Goal: Task Accomplishment & Management: Manage account settings

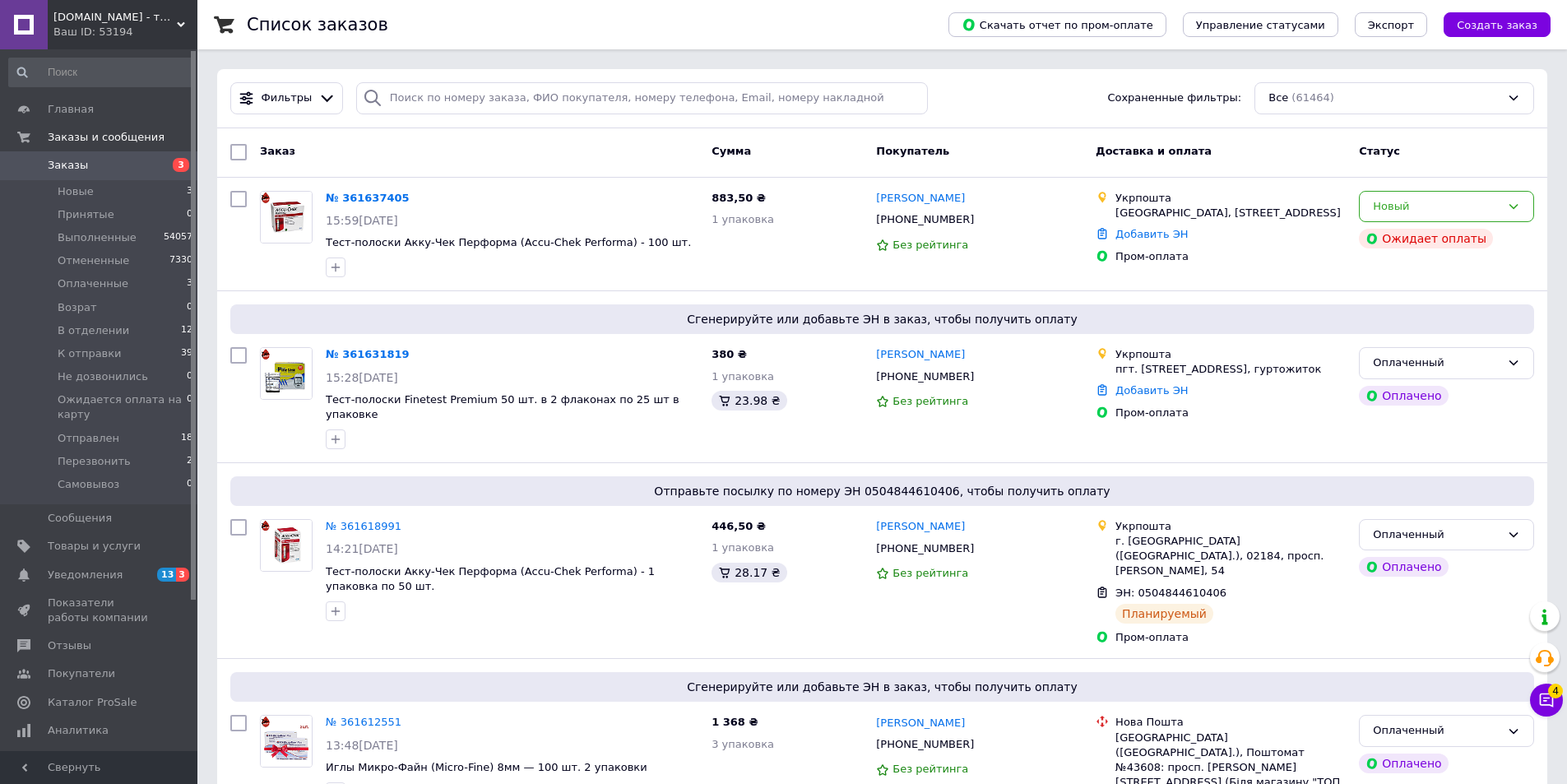
click at [88, 159] on span "Заказы" at bounding box center [100, 166] width 105 height 15
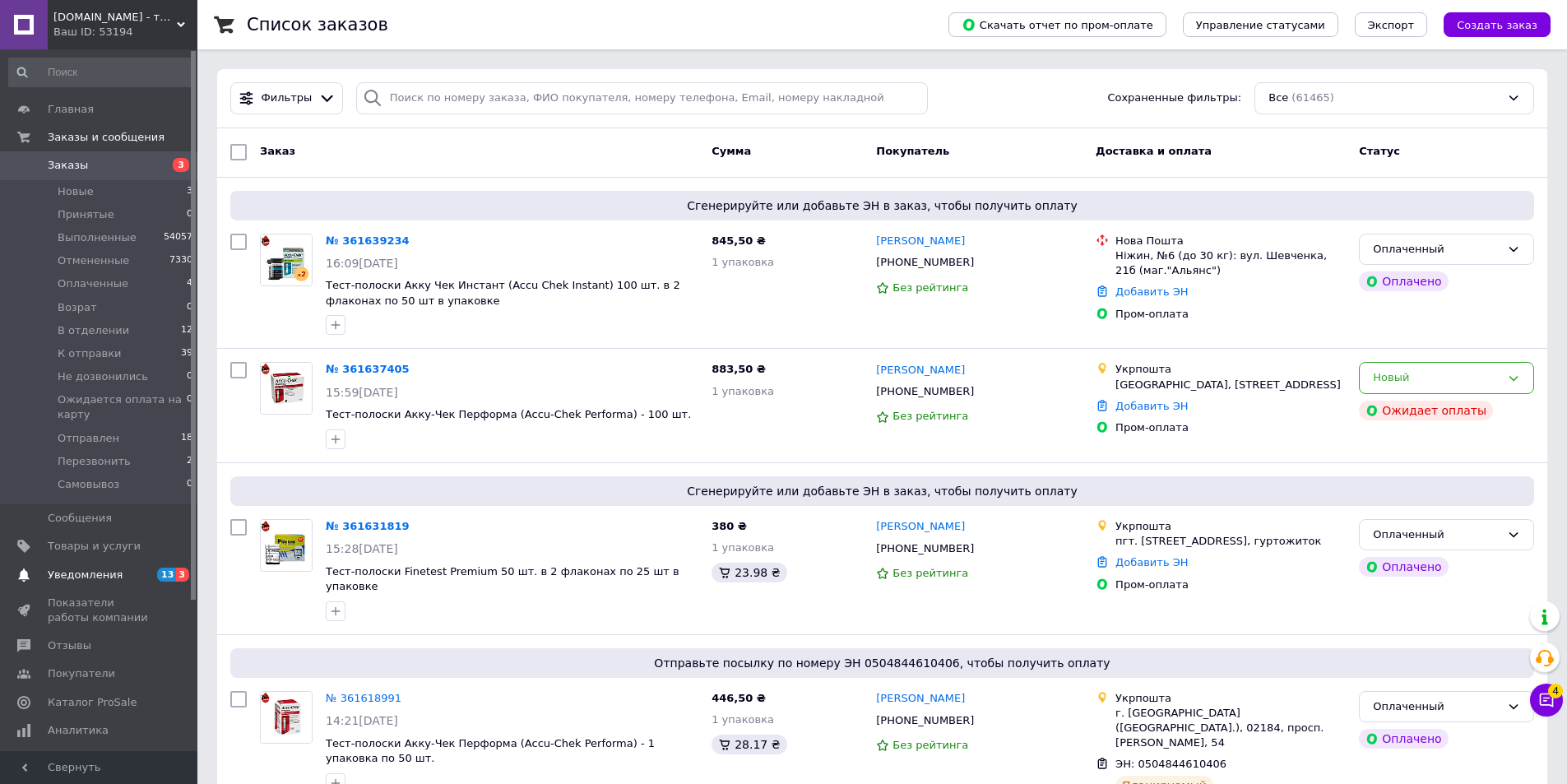
click at [102, 572] on span "Уведомления" at bounding box center [85, 575] width 75 height 15
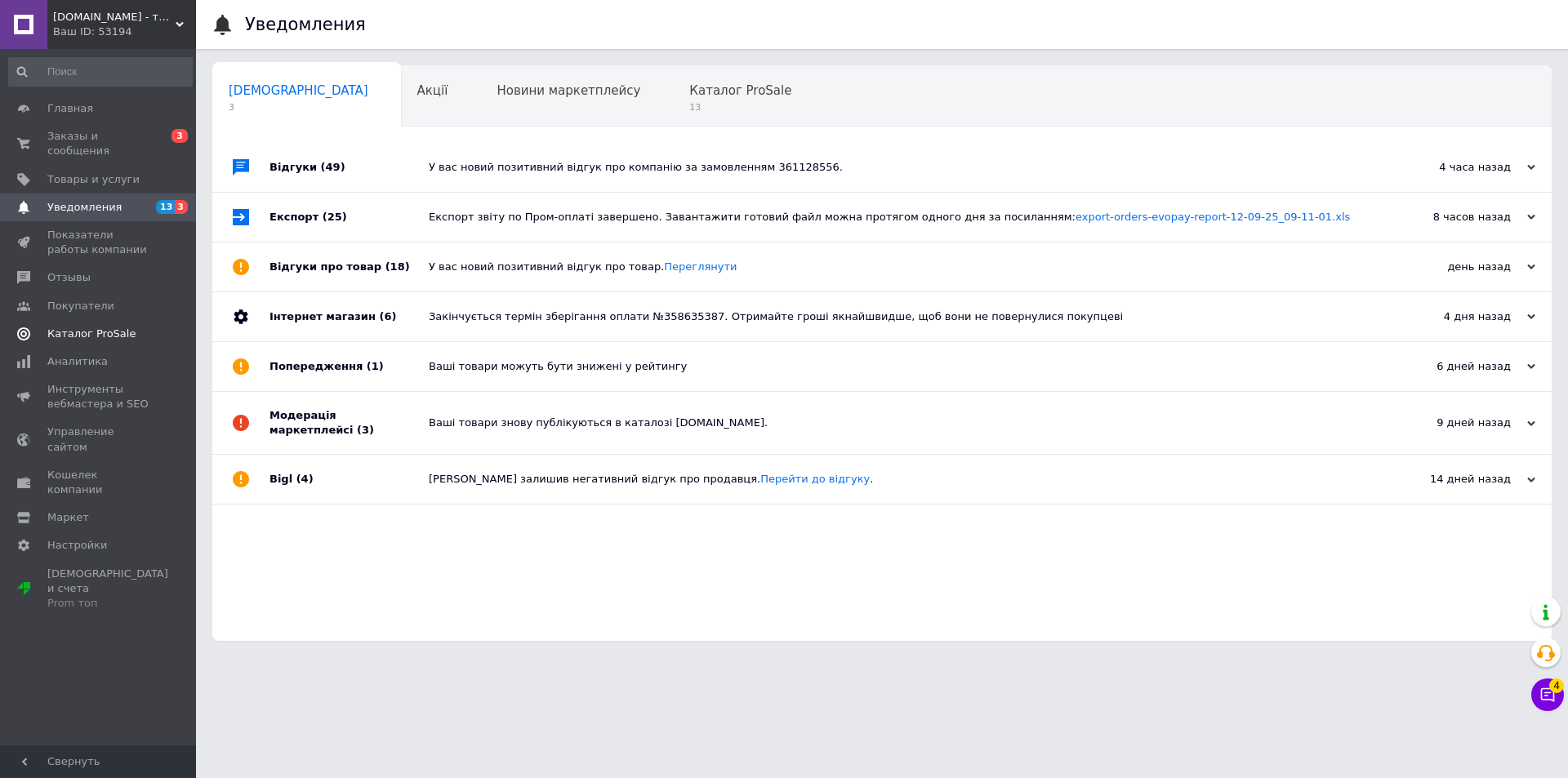
click at [112, 326] on span "Каталог ProSale" at bounding box center [92, 333] width 88 height 15
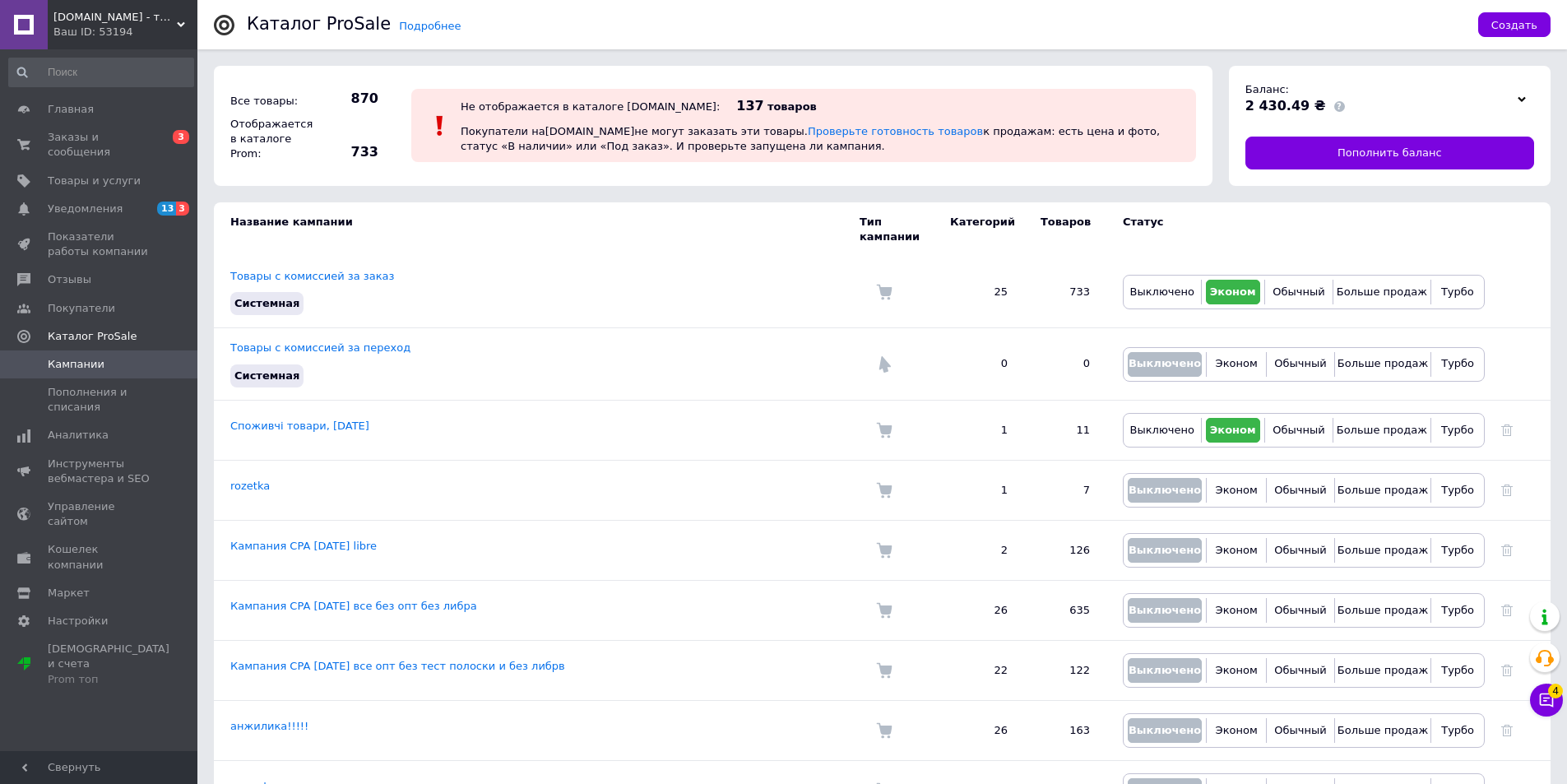
click at [177, 23] on icon at bounding box center [181, 24] width 8 height 8
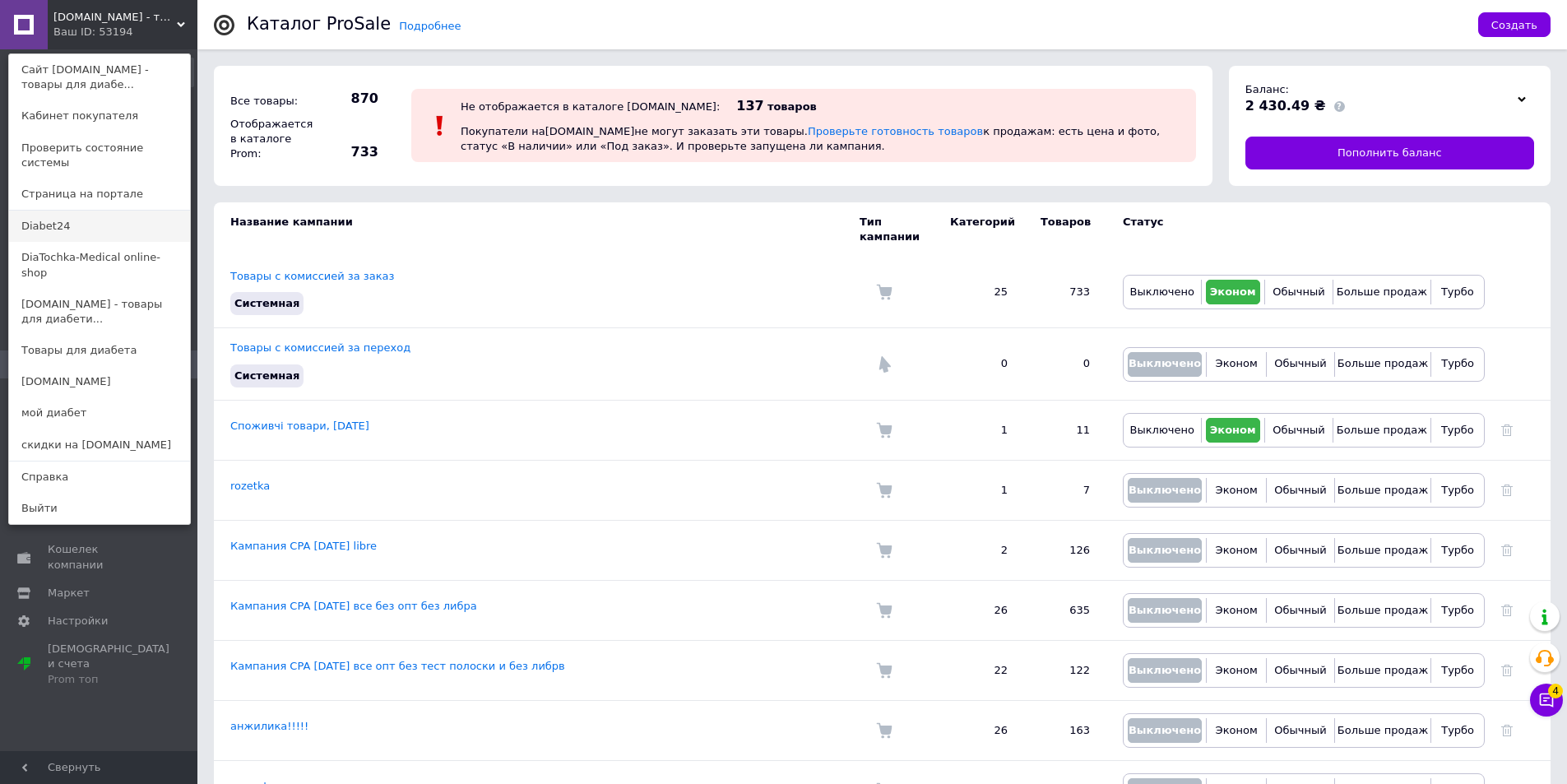
click at [125, 219] on link "Diabet24" at bounding box center [99, 226] width 181 height 31
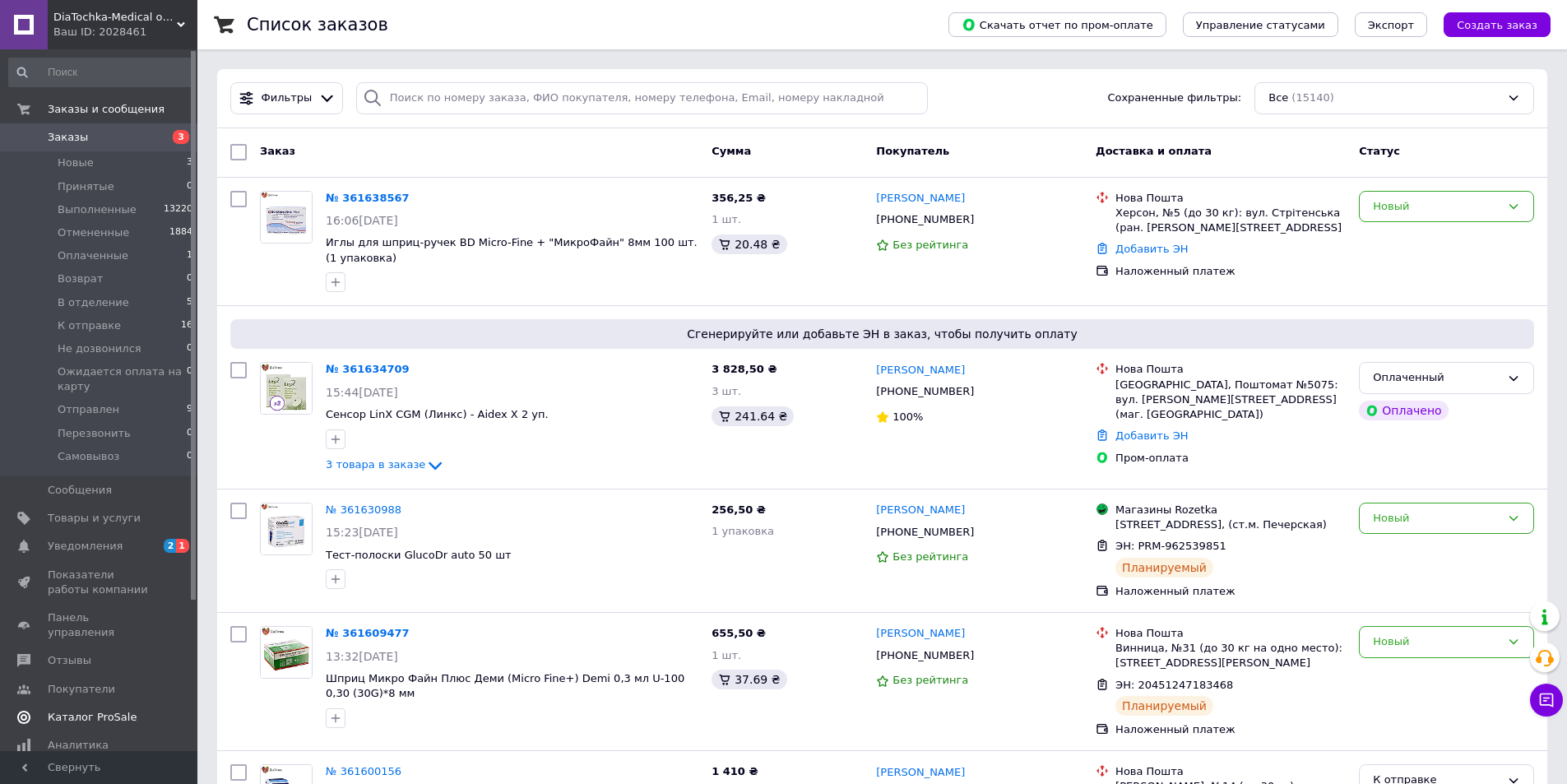
click at [104, 710] on span "Каталог ProSale" at bounding box center [93, 717] width 89 height 15
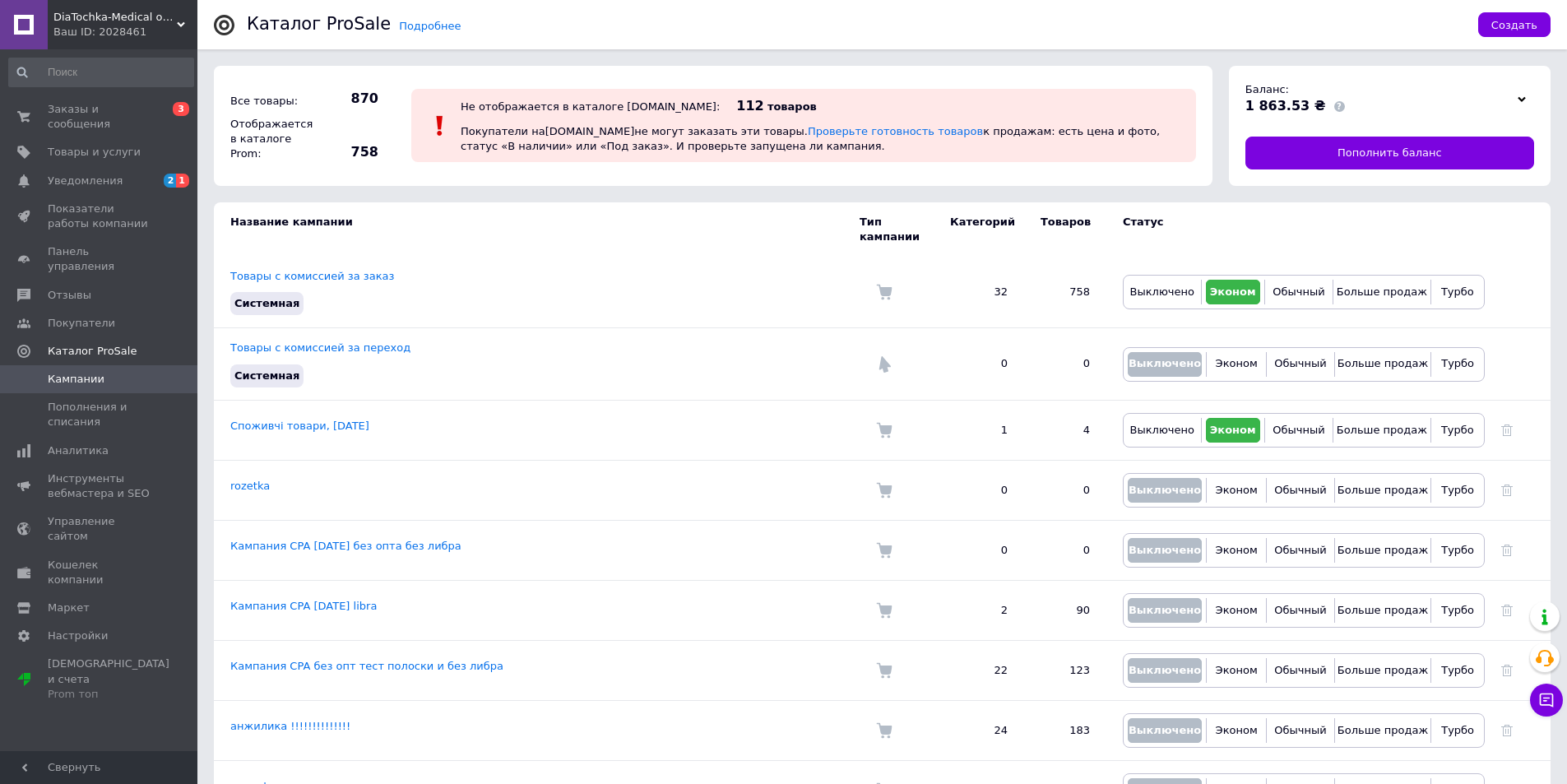
click at [181, 24] on icon at bounding box center [181, 24] width 8 height 8
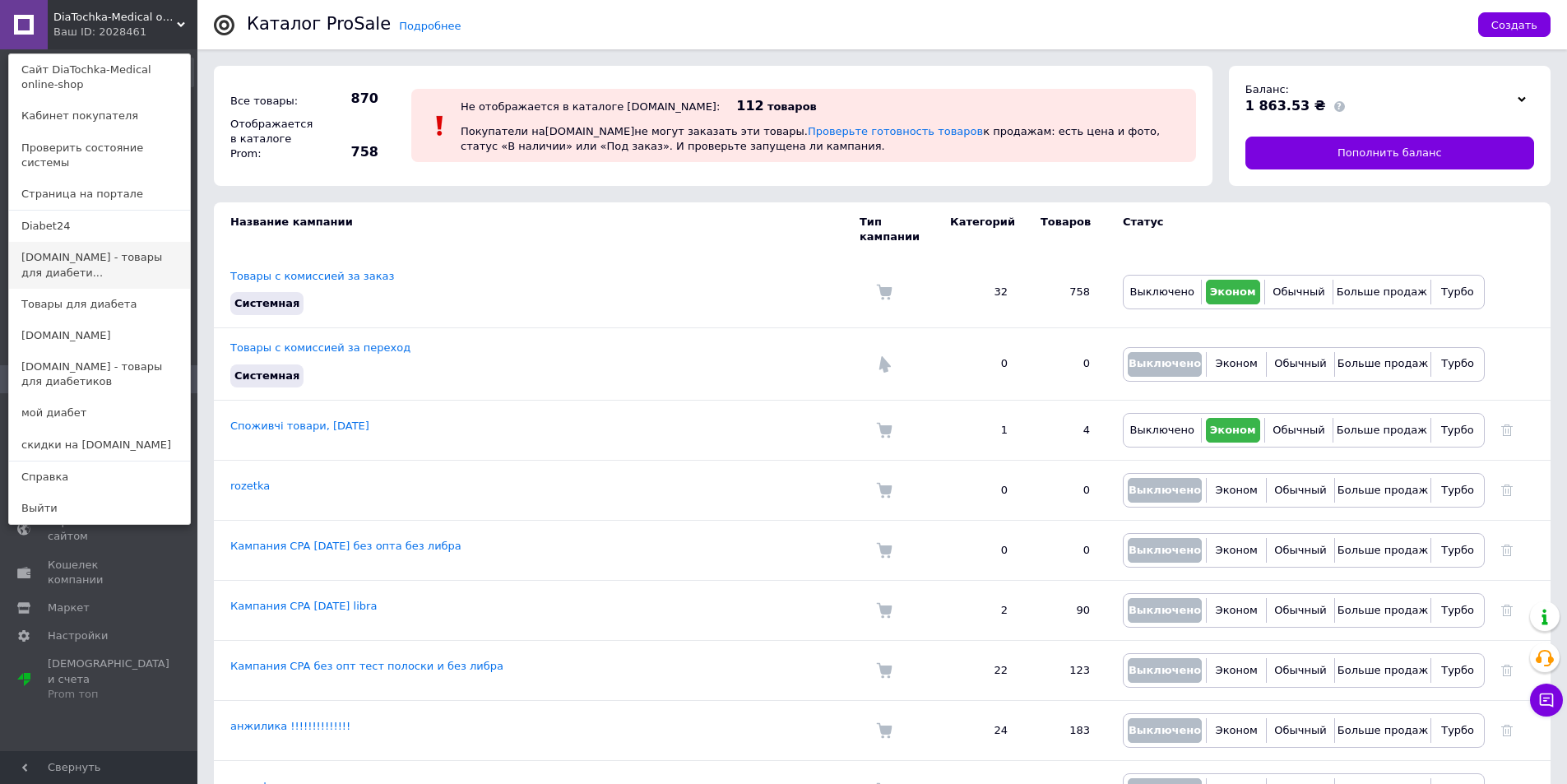
click at [98, 256] on link "[DOMAIN_NAME] - товары для диабети..." at bounding box center [99, 265] width 181 height 46
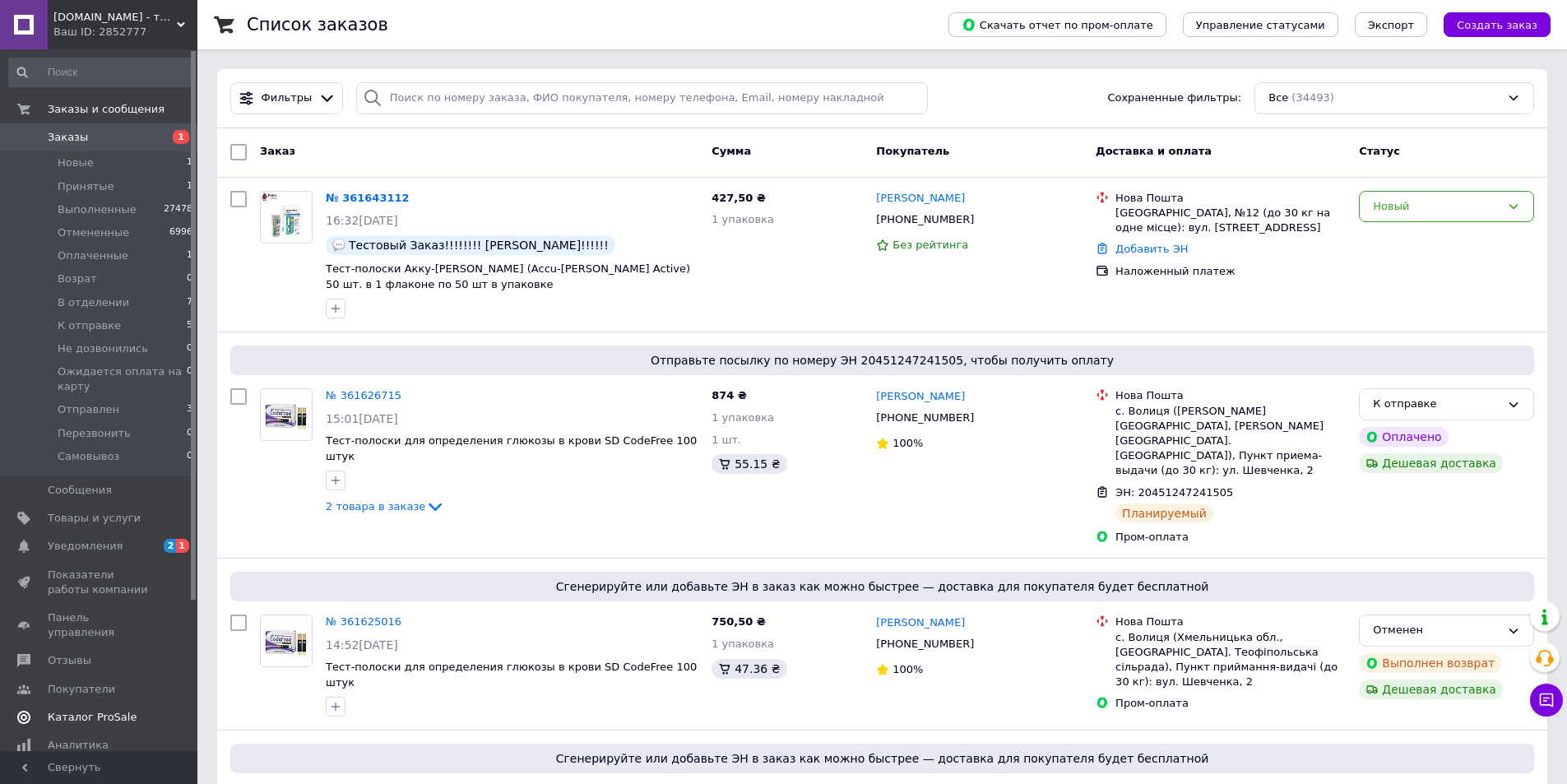
click at [108, 710] on span "Каталог ProSale" at bounding box center [93, 717] width 89 height 15
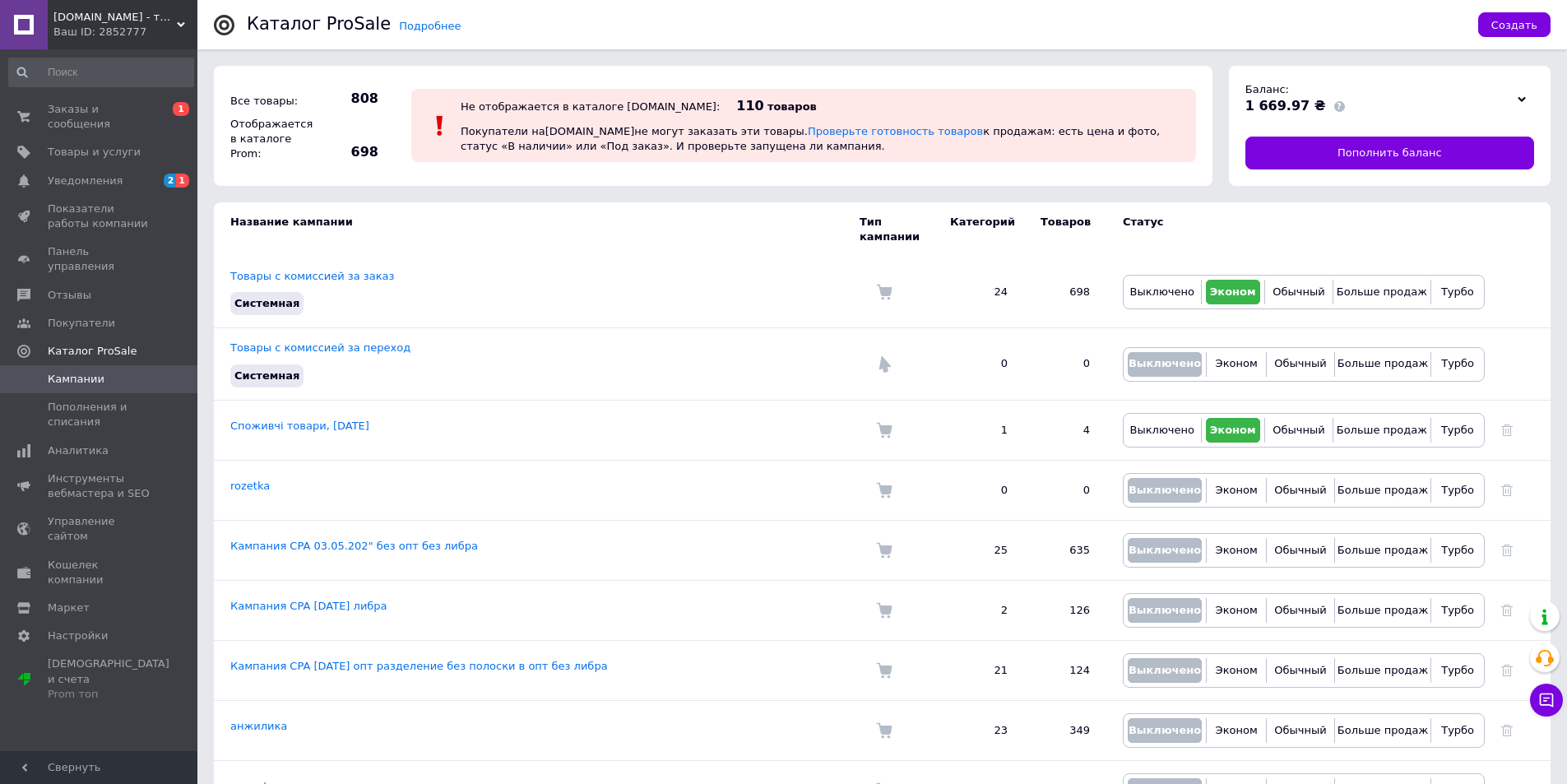
click at [182, 27] on icon at bounding box center [181, 24] width 8 height 8
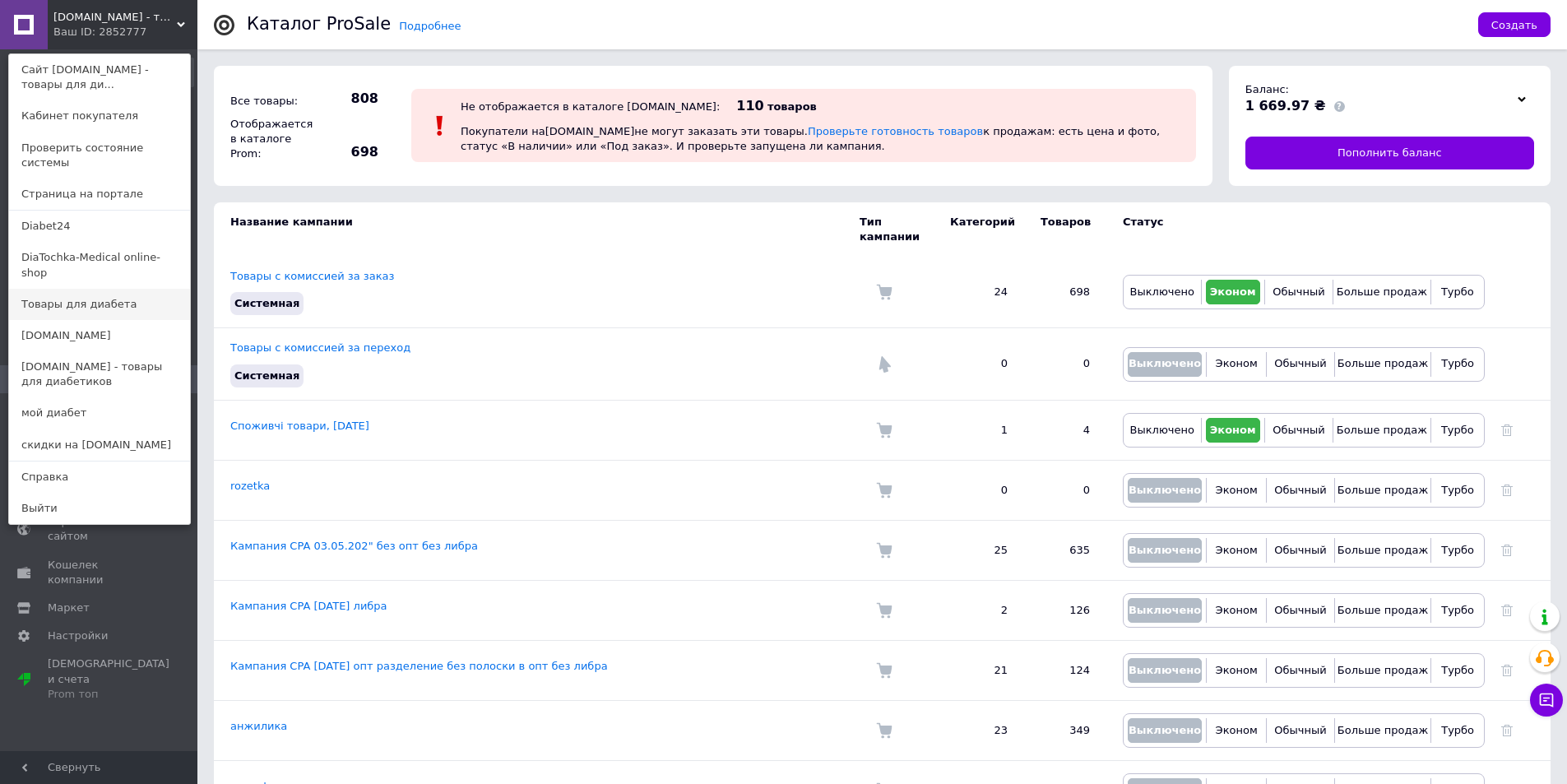
click at [113, 289] on link "Товары для диабета" at bounding box center [99, 305] width 181 height 31
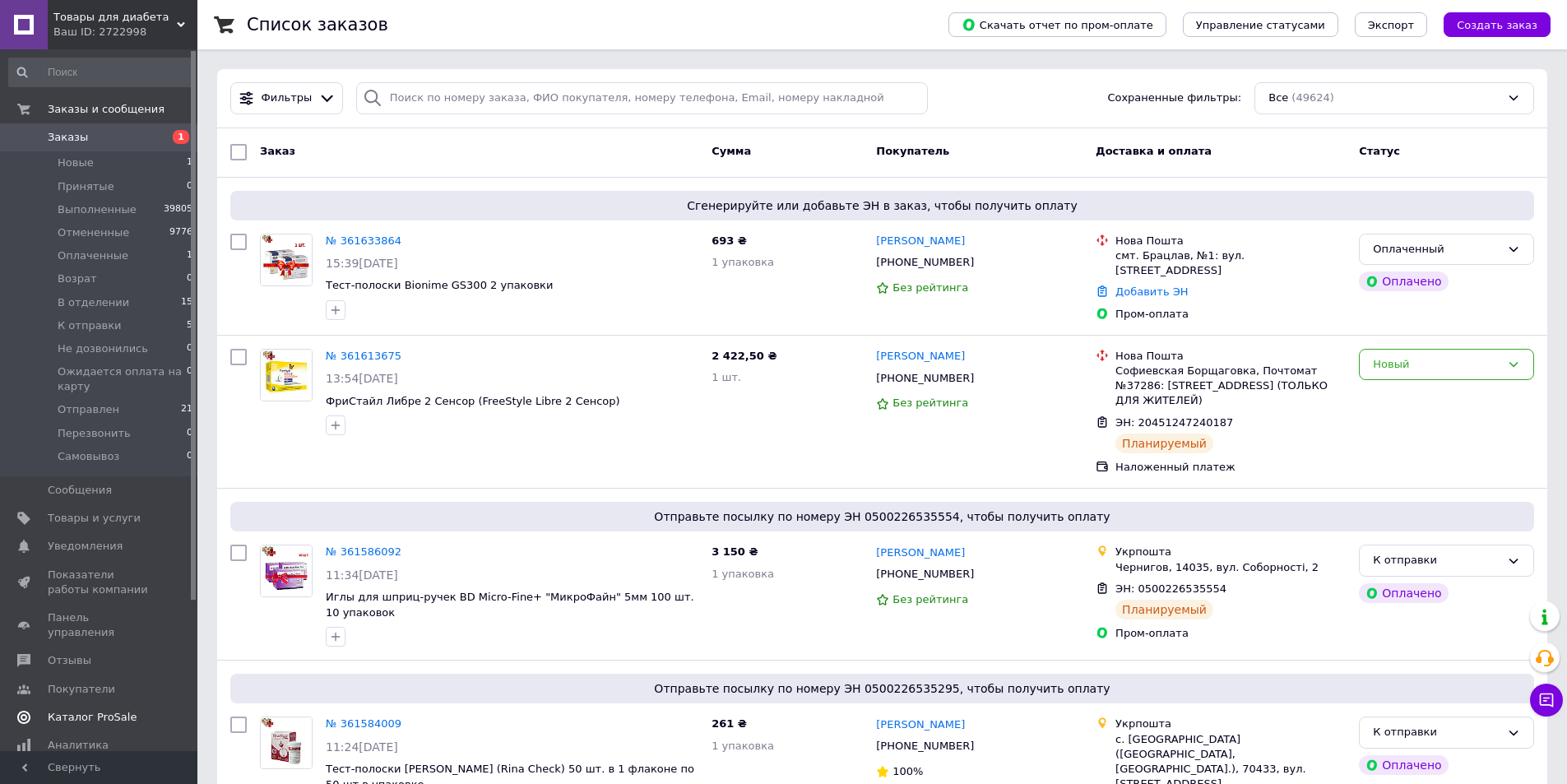
click at [90, 710] on span "Каталог ProSale" at bounding box center [93, 717] width 89 height 15
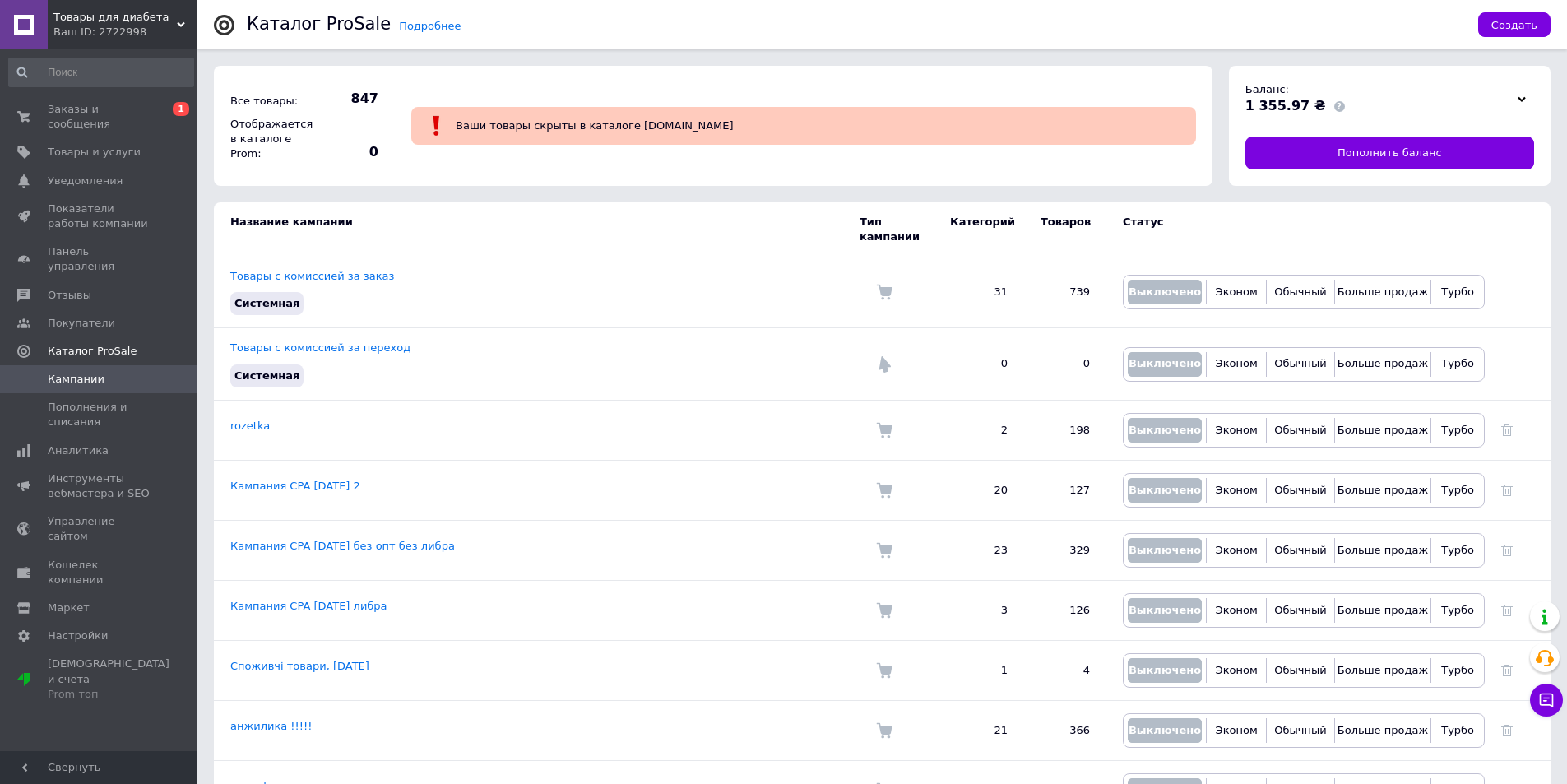
click at [181, 24] on icon at bounding box center [181, 24] width 8 height 8
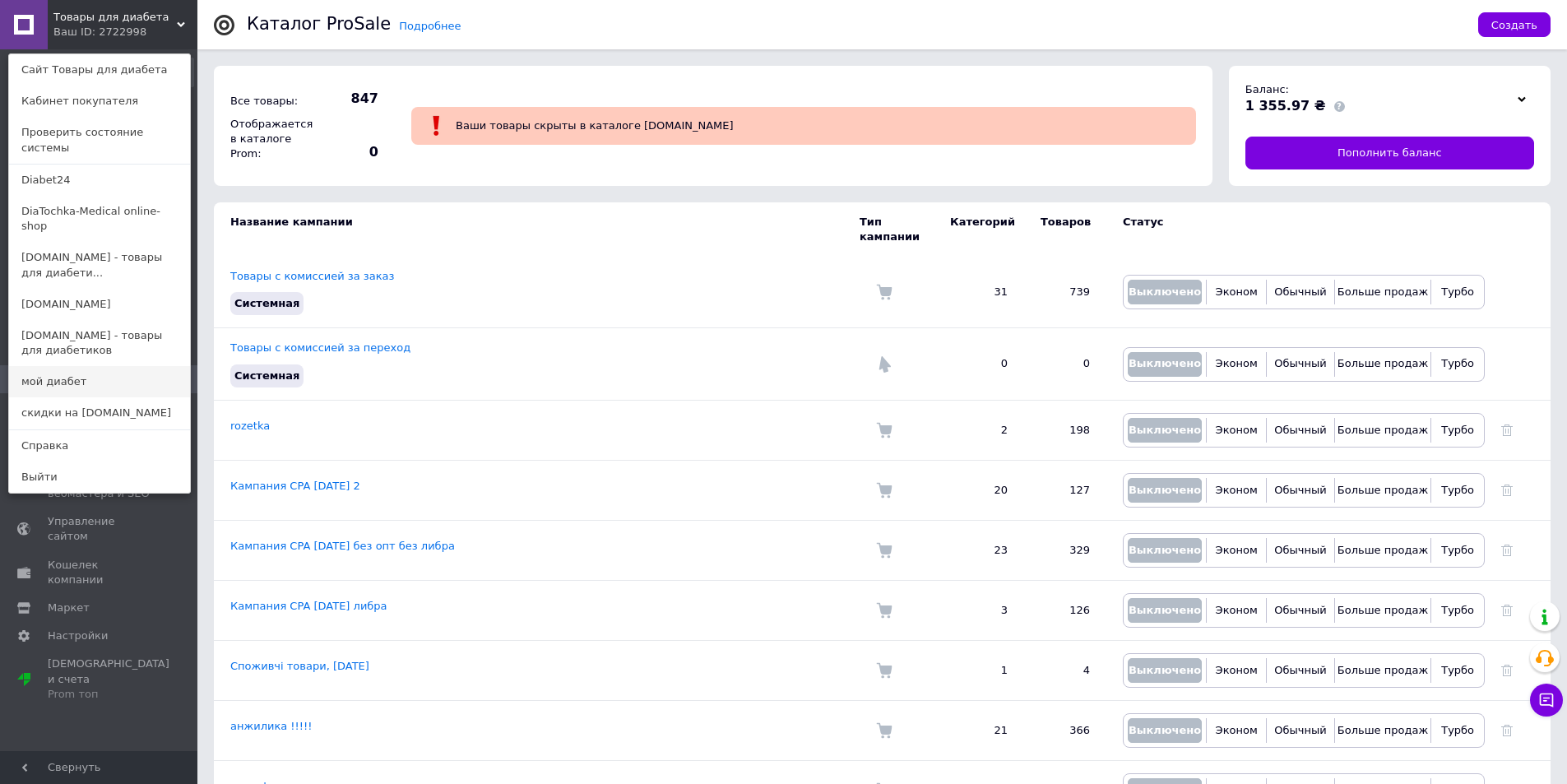
click at [115, 366] on link "мой диабет" at bounding box center [99, 381] width 181 height 31
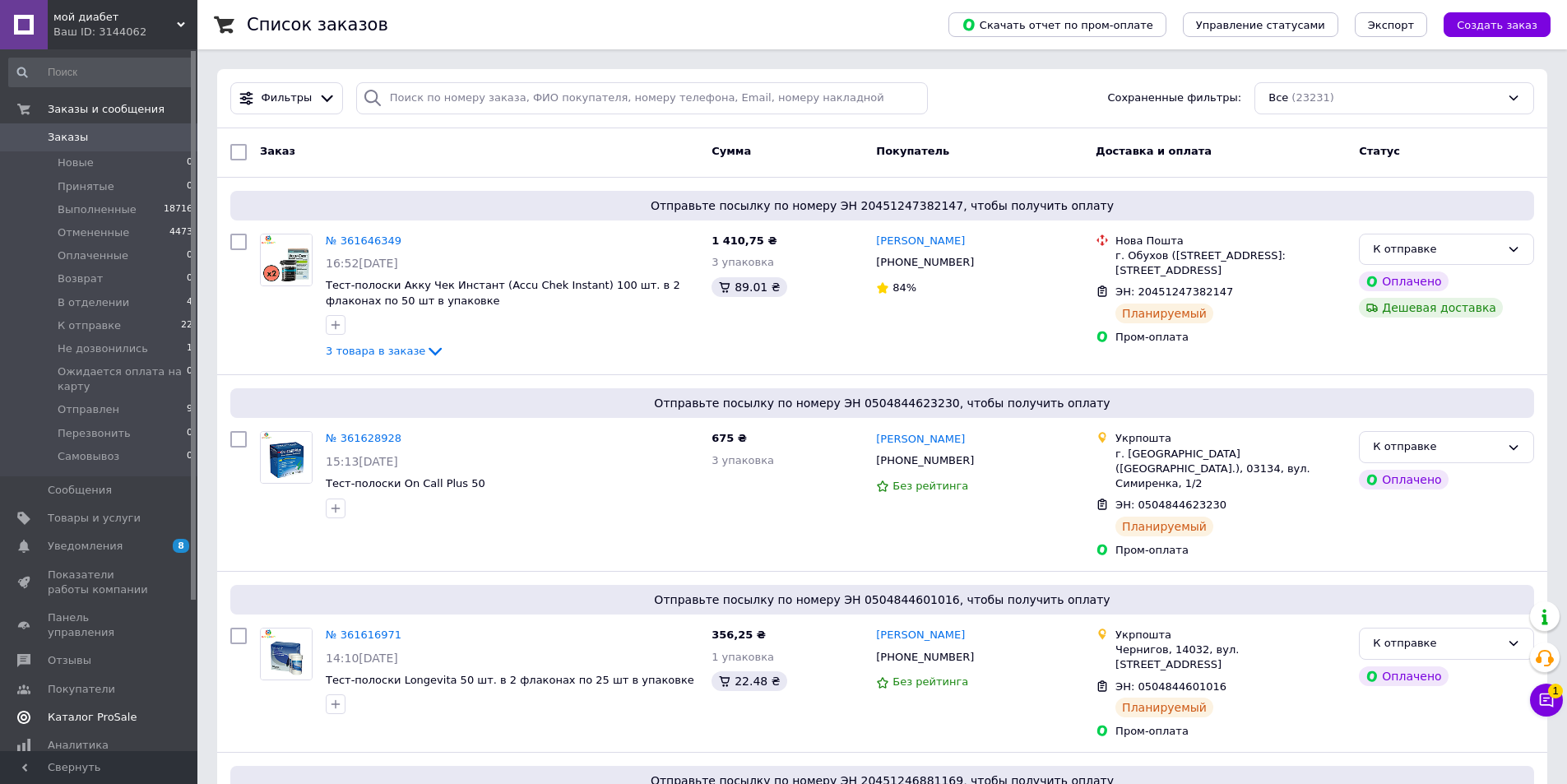
click at [117, 710] on span "Каталог ProSale" at bounding box center [93, 717] width 89 height 15
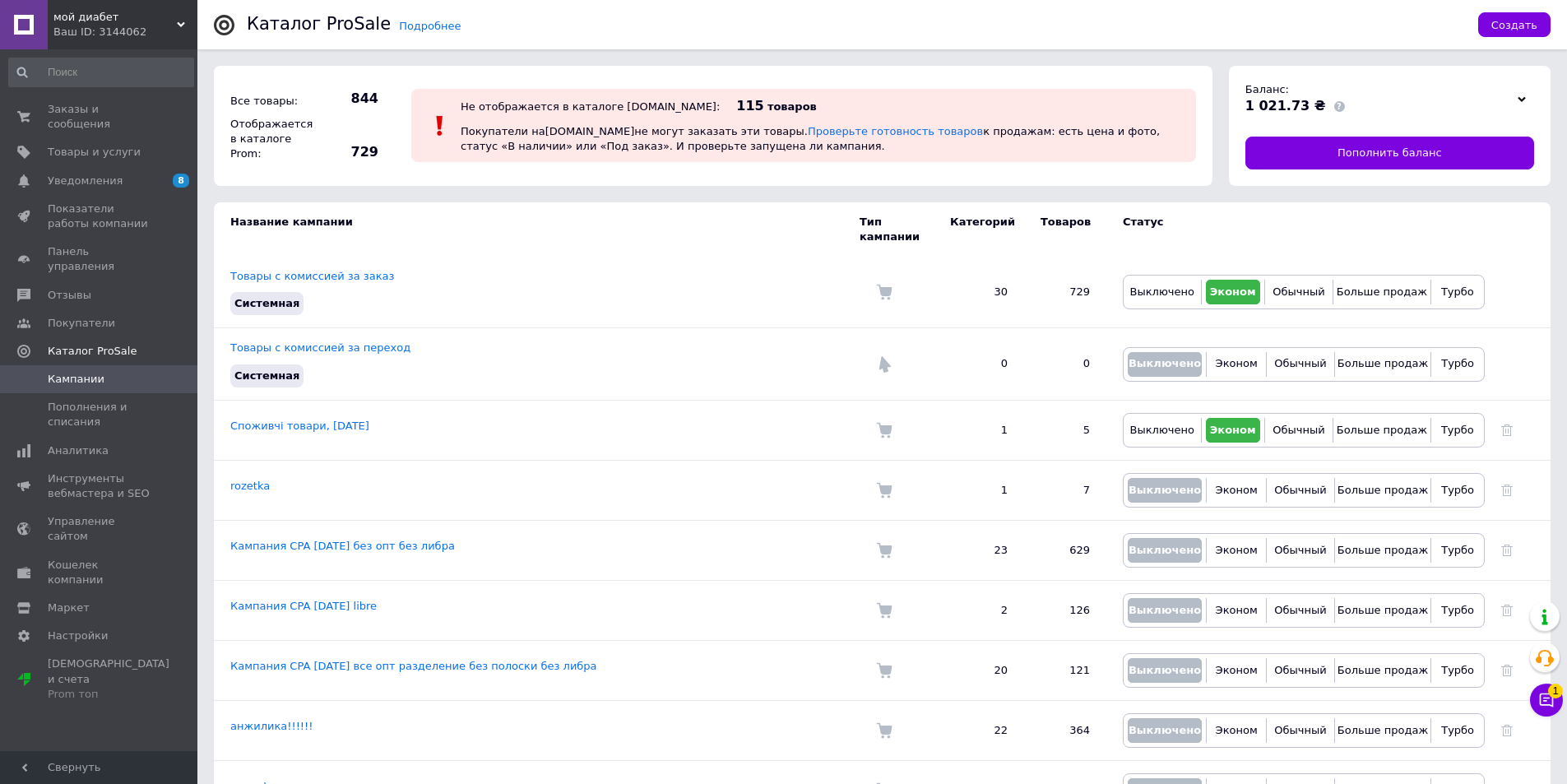
click at [183, 26] on icon at bounding box center [181, 24] width 8 height 8
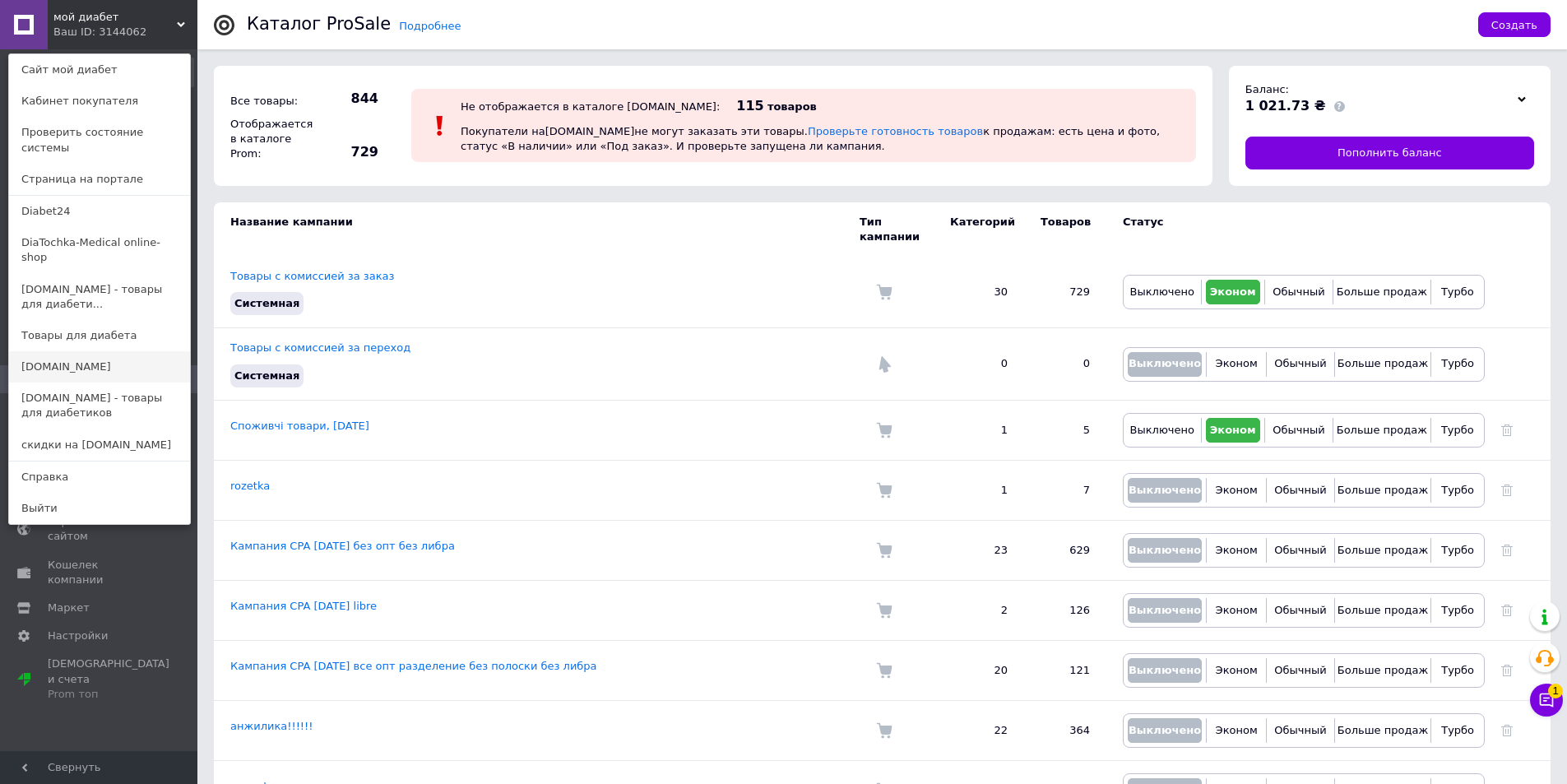
click at [117, 351] on link "[DOMAIN_NAME]" at bounding box center [99, 367] width 181 height 31
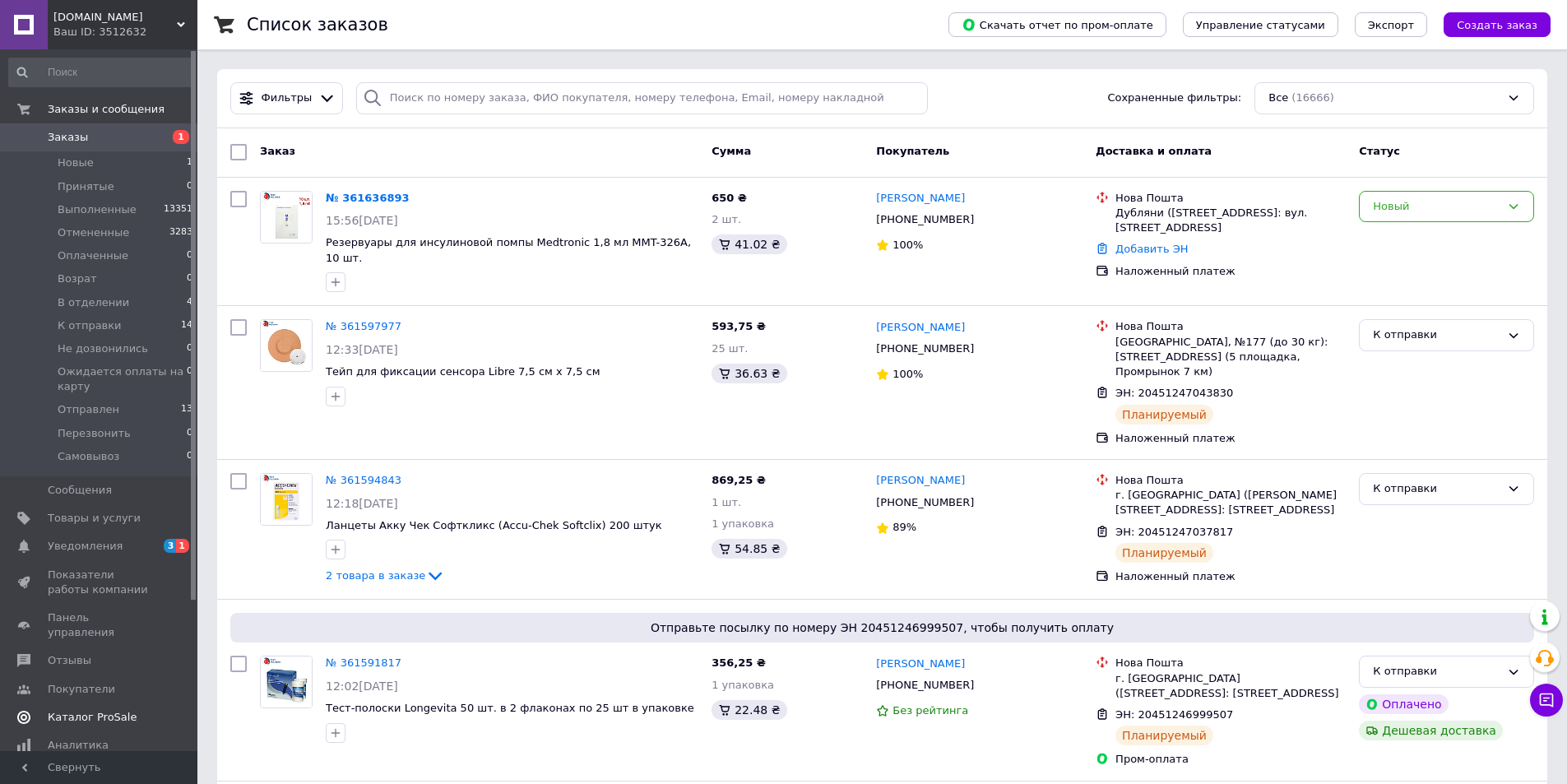
click at [98, 710] on span "Каталог ProSale" at bounding box center [93, 717] width 89 height 15
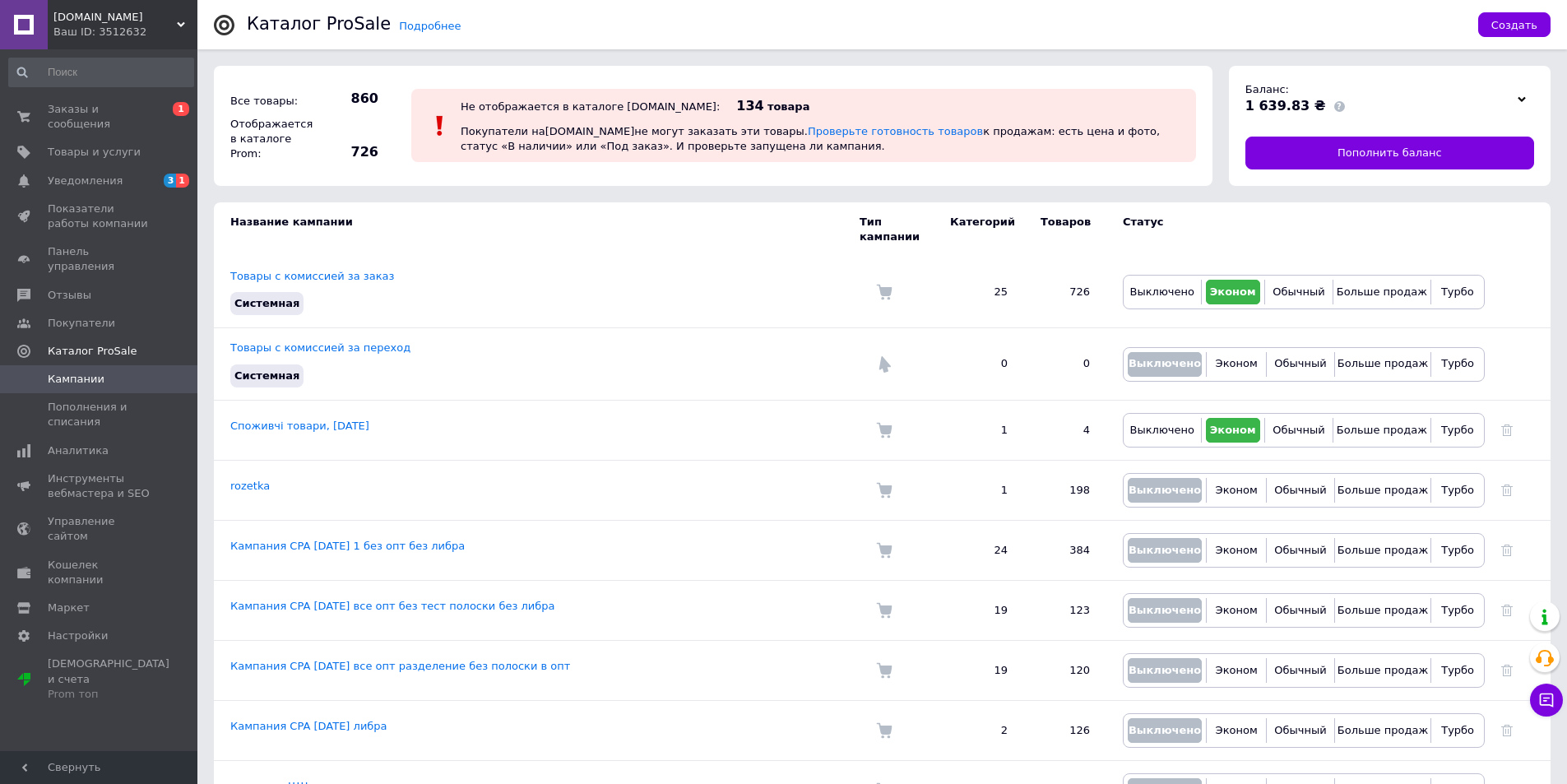
click at [187, 21] on div "Testpoloska.com.ua Ваш ID: 3512632" at bounding box center [123, 24] width 150 height 49
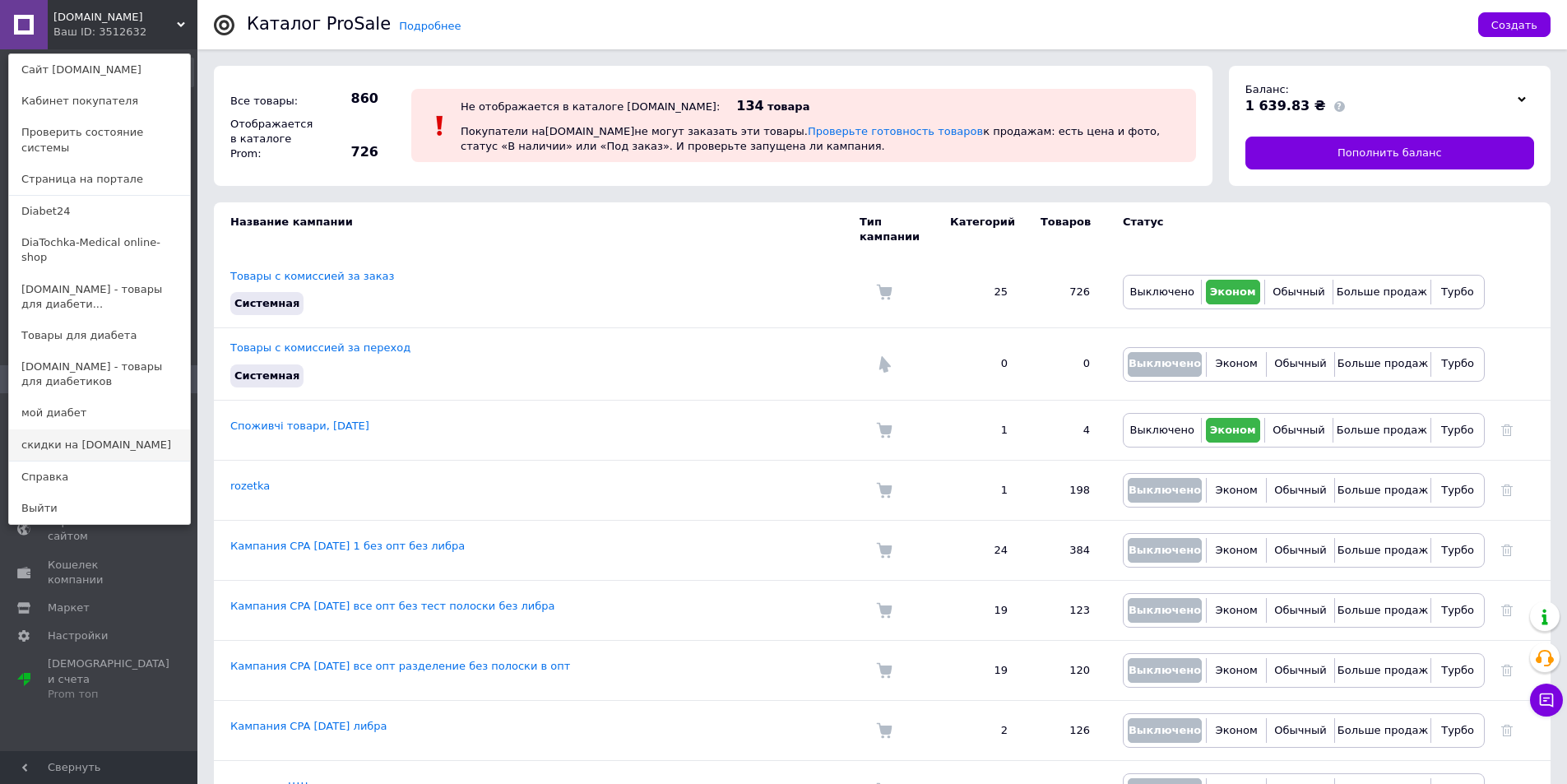
click at [118, 429] on link "скидки на [DOMAIN_NAME]" at bounding box center [99, 445] width 181 height 31
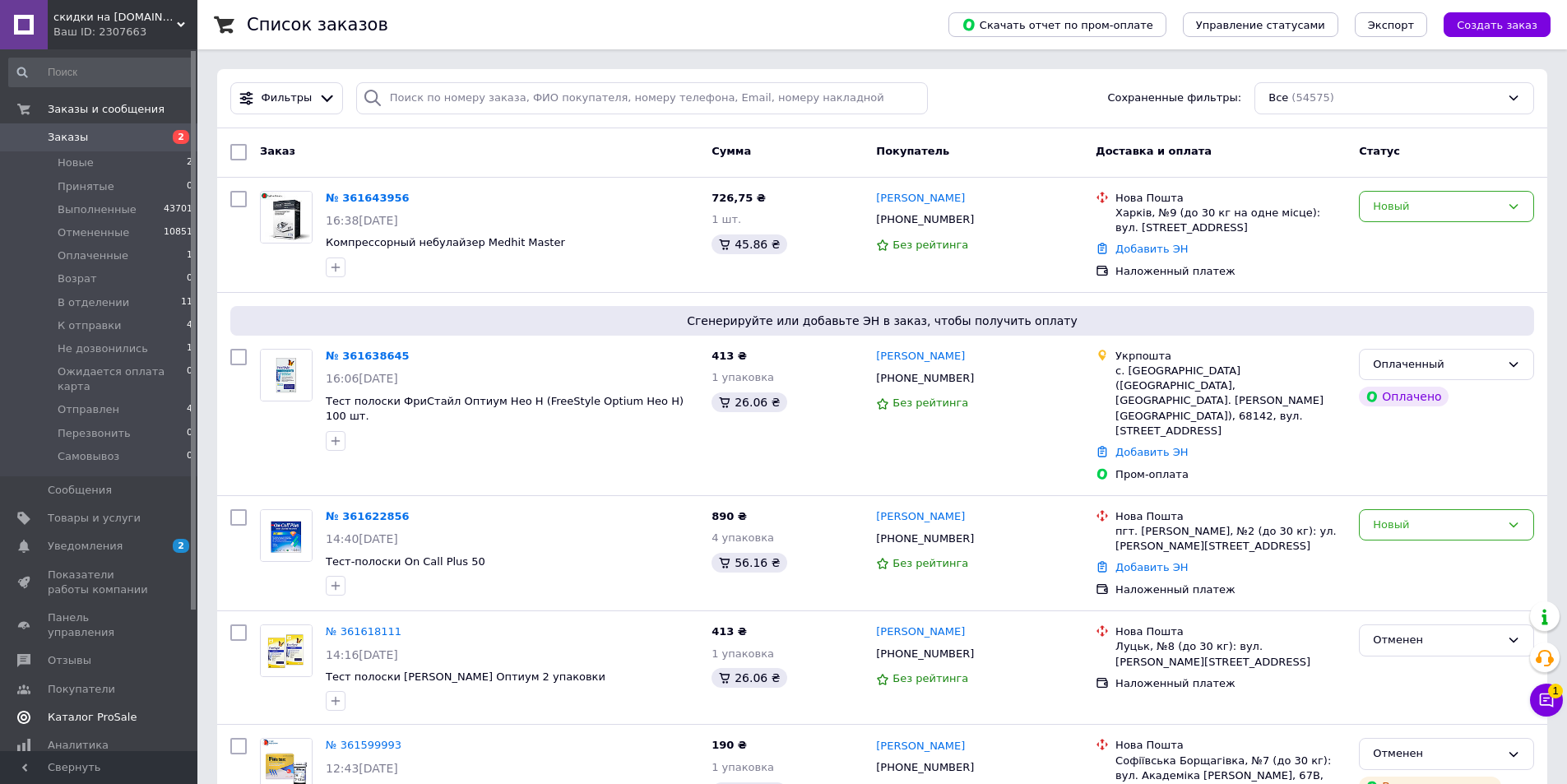
click at [115, 710] on span "Каталог ProSale" at bounding box center [93, 717] width 89 height 15
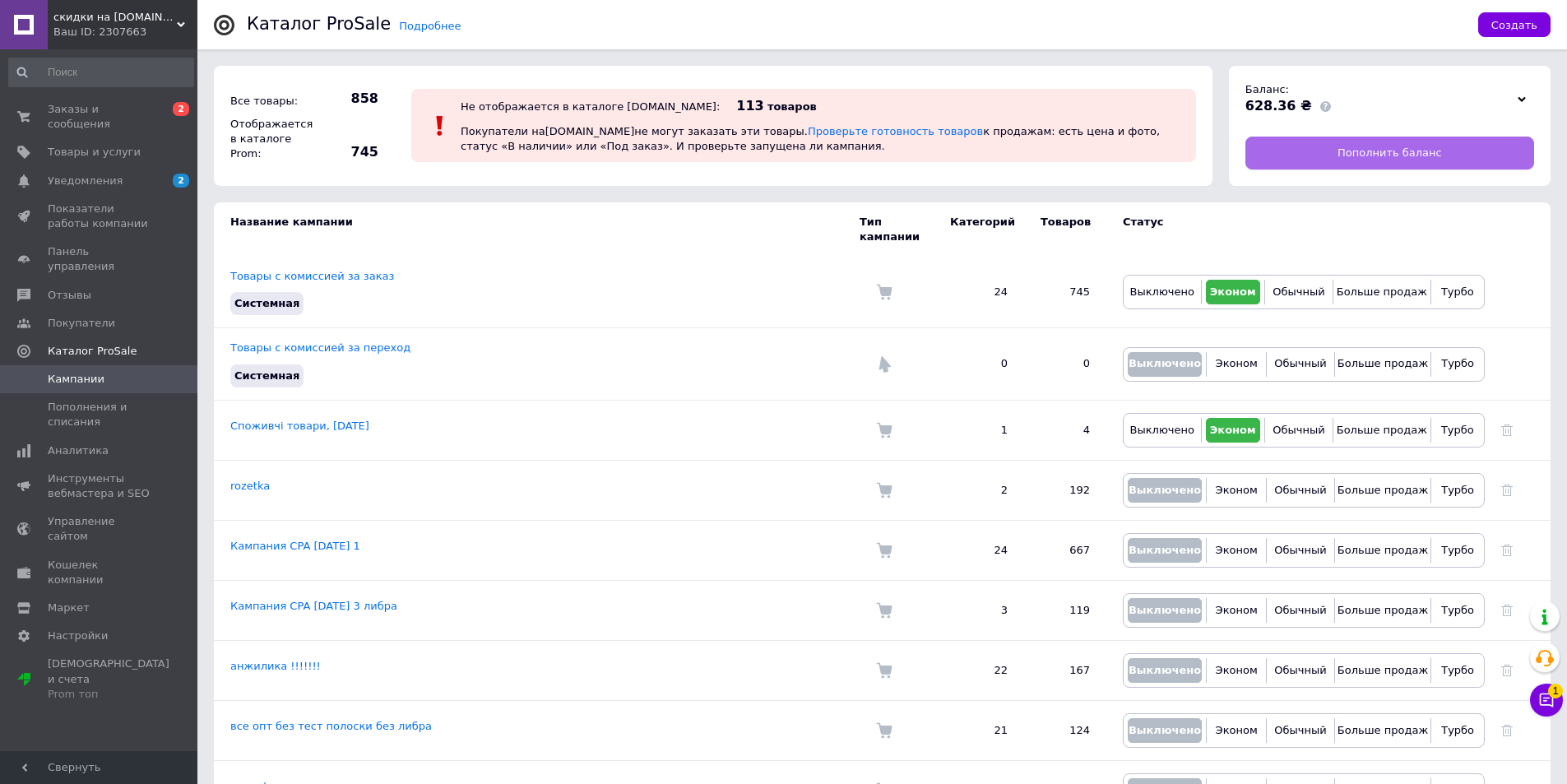
click at [1360, 158] on span "Пополнить баланс" at bounding box center [1389, 153] width 105 height 15
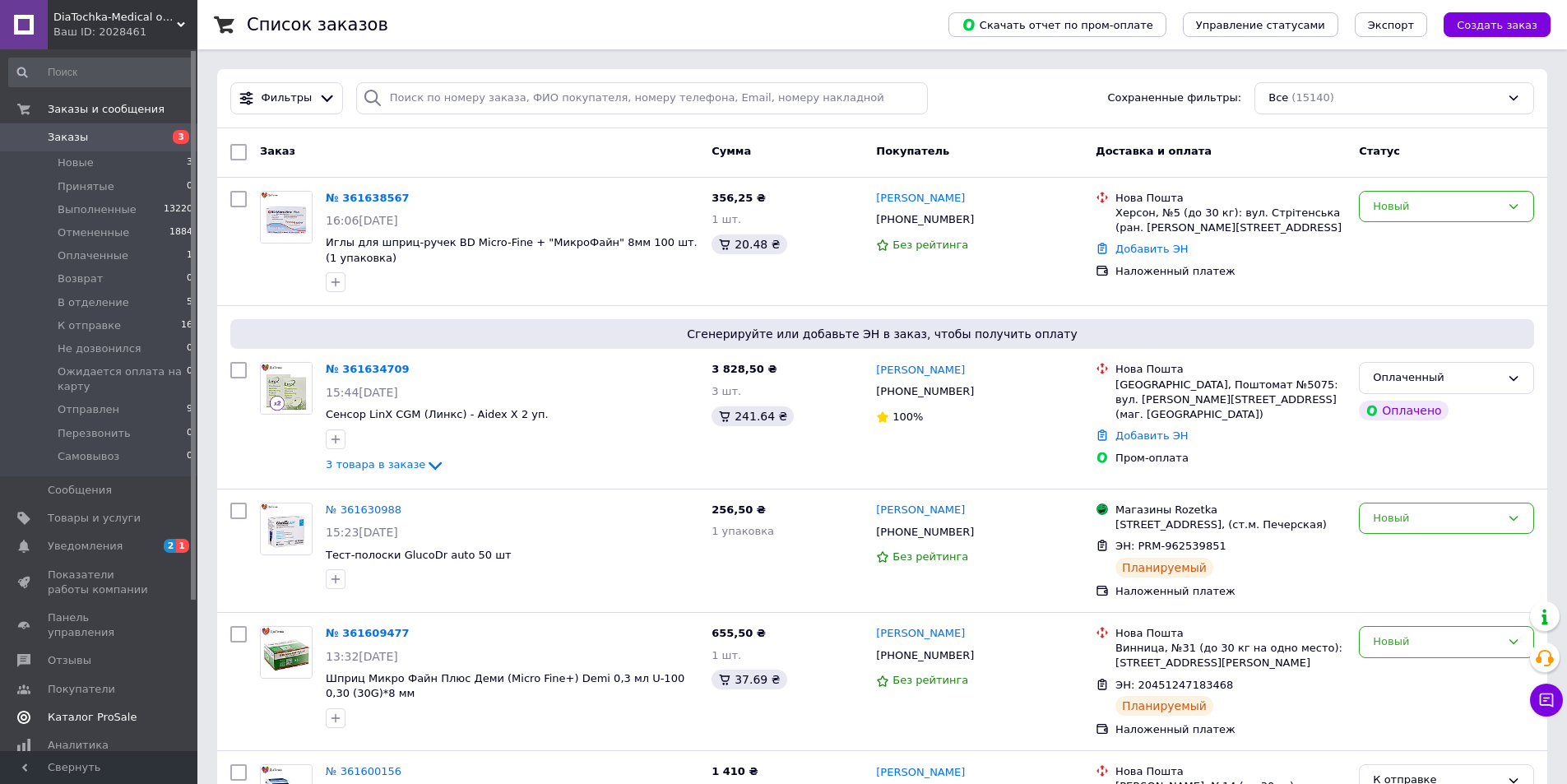
click at [97, 710] on span "Каталог ProSale" at bounding box center [93, 717] width 89 height 15
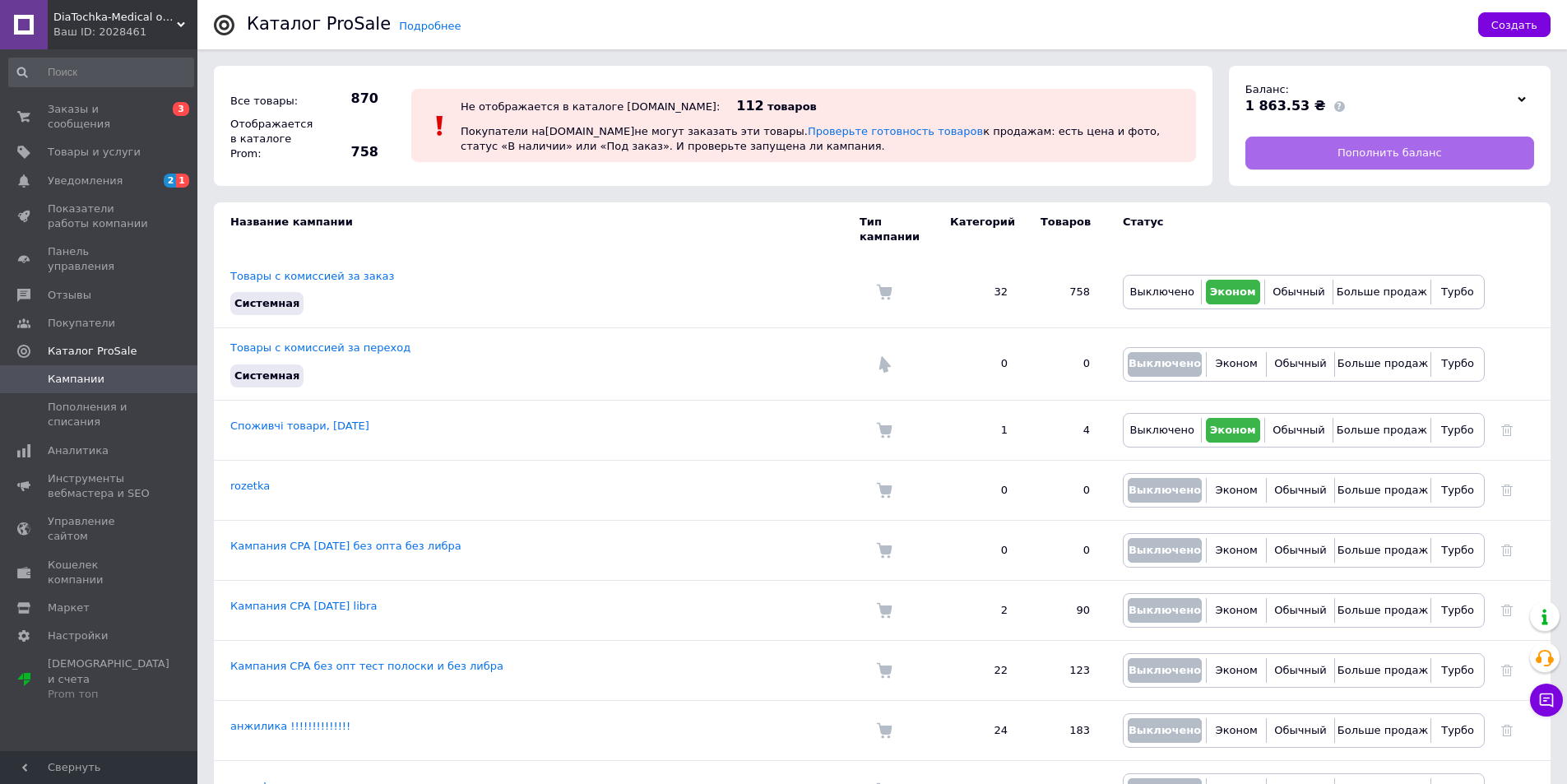
click at [1380, 145] on span "Пополнить баланс" at bounding box center [1389, 153] width 105 height 15
click at [182, 27] on icon at bounding box center [181, 24] width 8 height 8
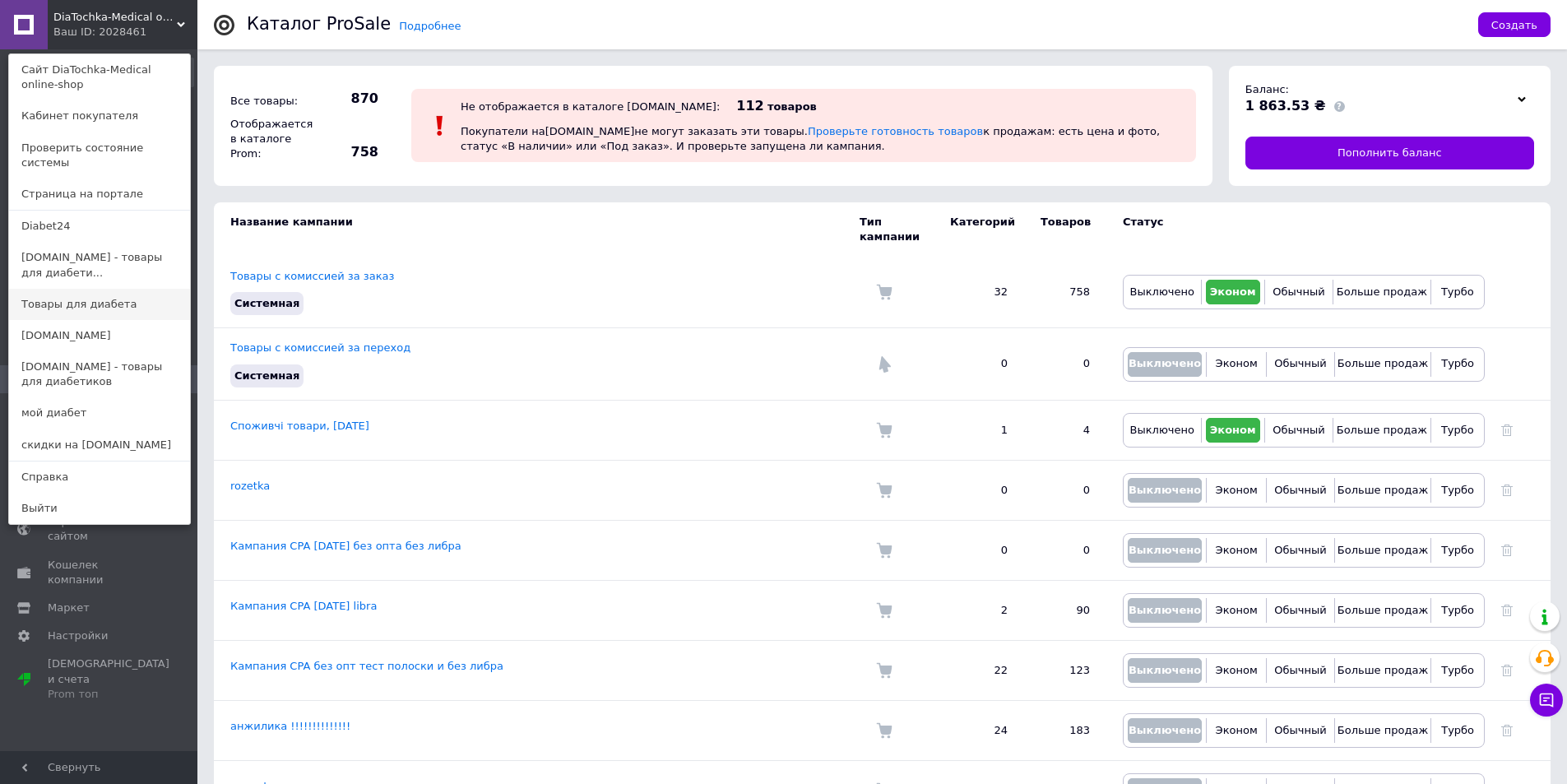
click at [123, 289] on link "Товары для диабета" at bounding box center [99, 305] width 181 height 31
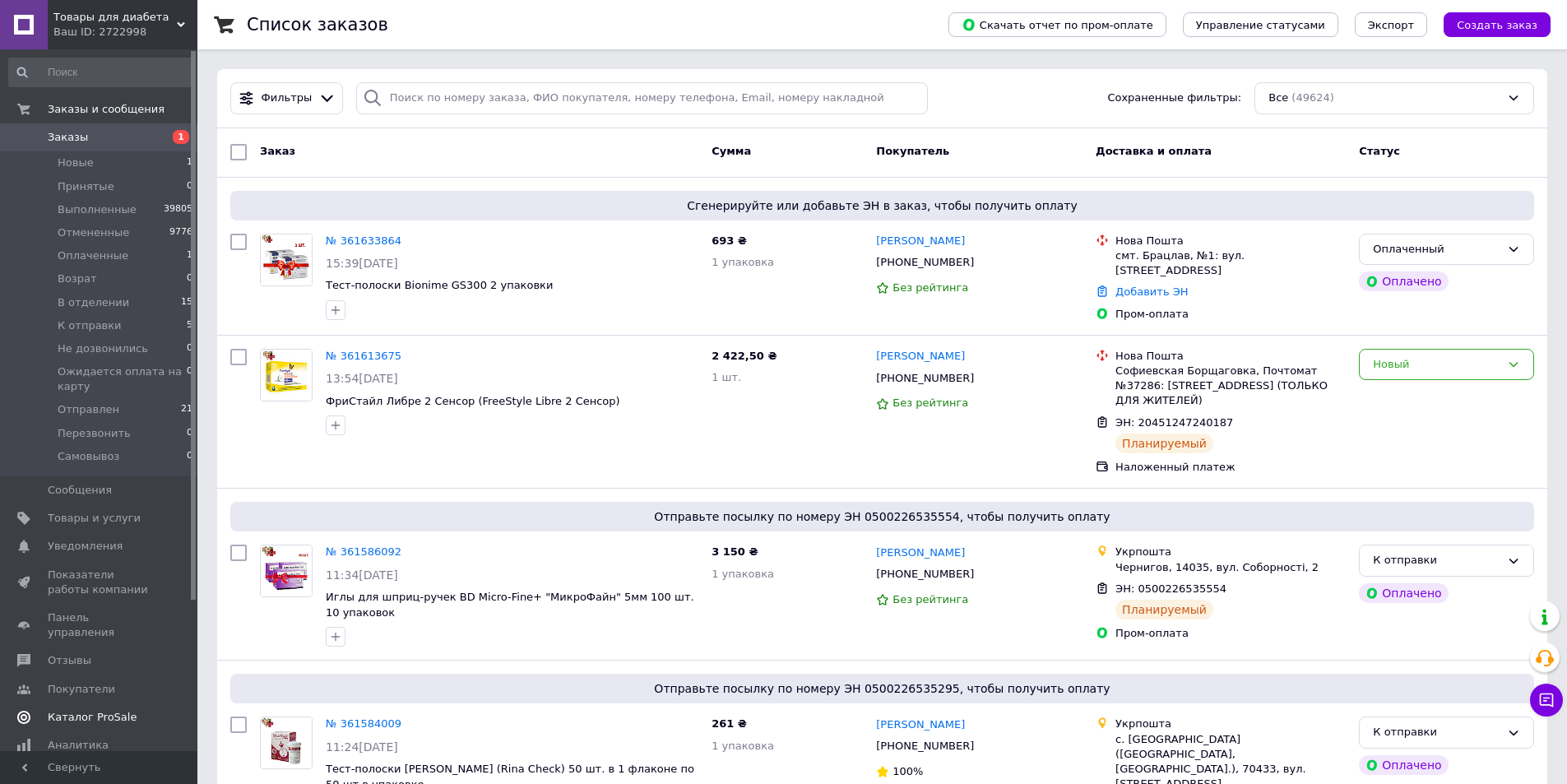
click at [96, 710] on span "Каталог ProSale" at bounding box center [93, 717] width 89 height 15
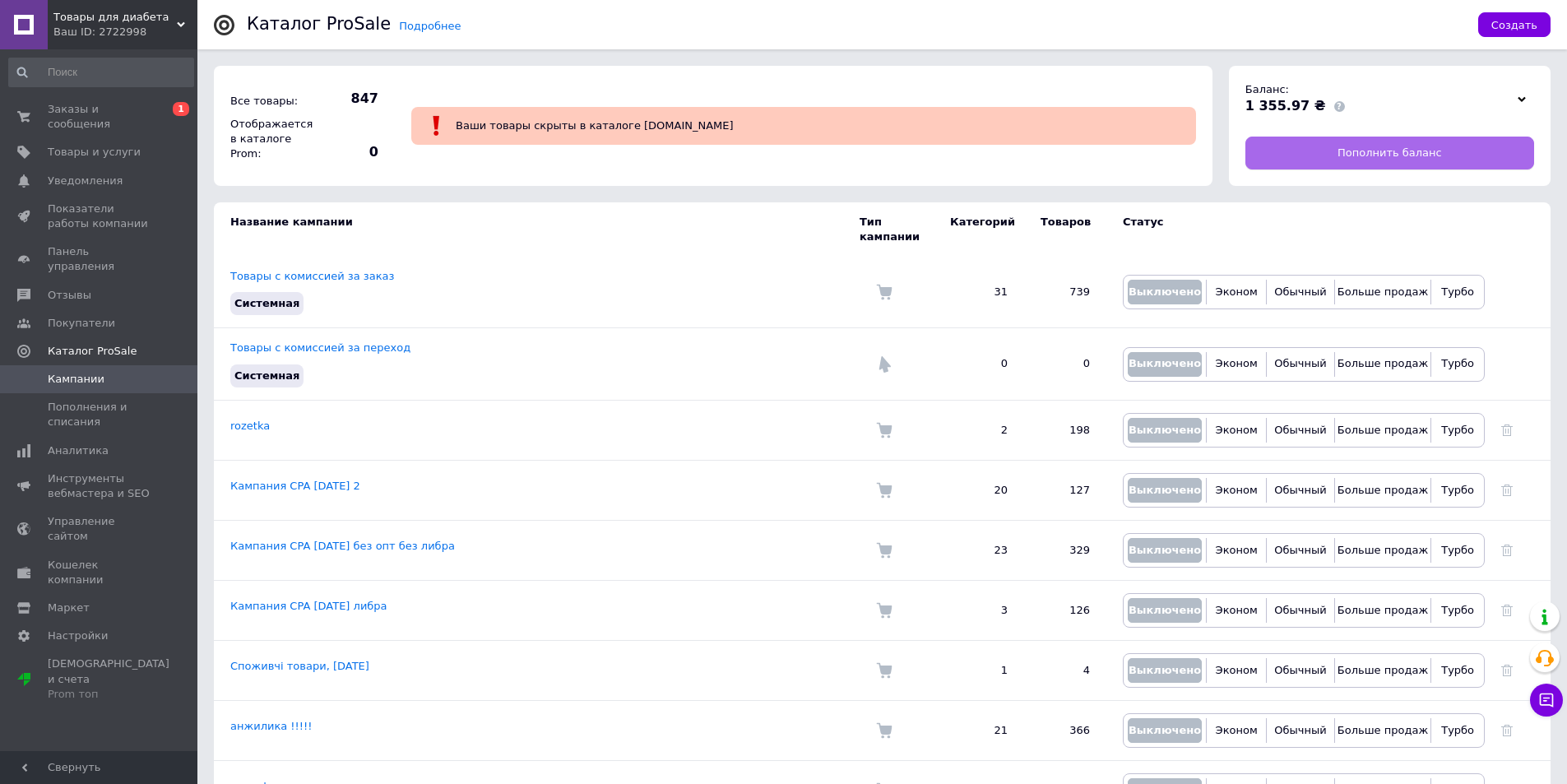
click at [1410, 153] on span "Пополнить баланс" at bounding box center [1389, 153] width 105 height 15
click at [180, 25] on use at bounding box center [181, 24] width 8 height 5
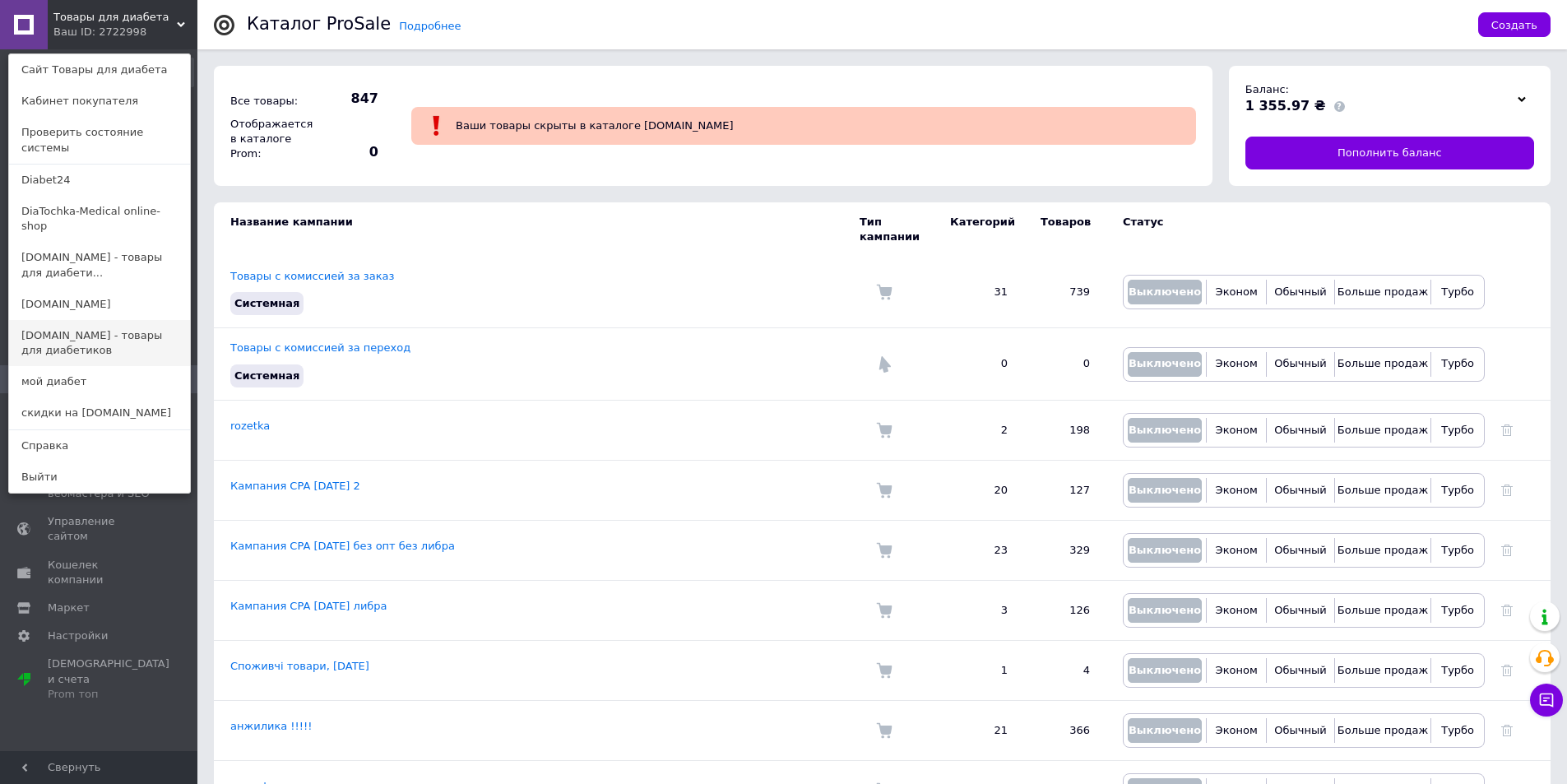
click at [107, 320] on link "[DOMAIN_NAME] - товары для диабетиков" at bounding box center [99, 343] width 181 height 46
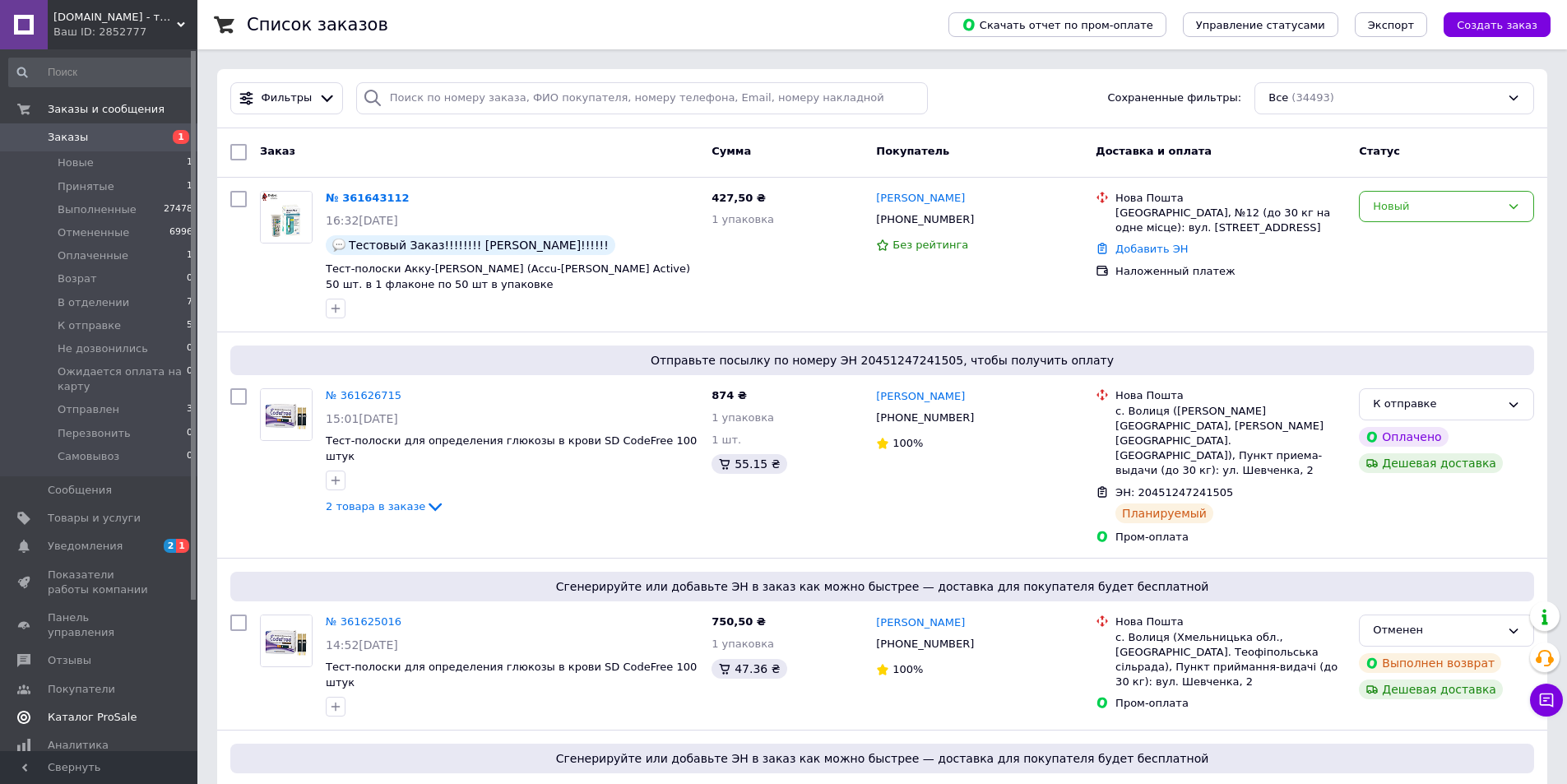
click at [105, 710] on span "Каталог ProSale" at bounding box center [93, 717] width 89 height 15
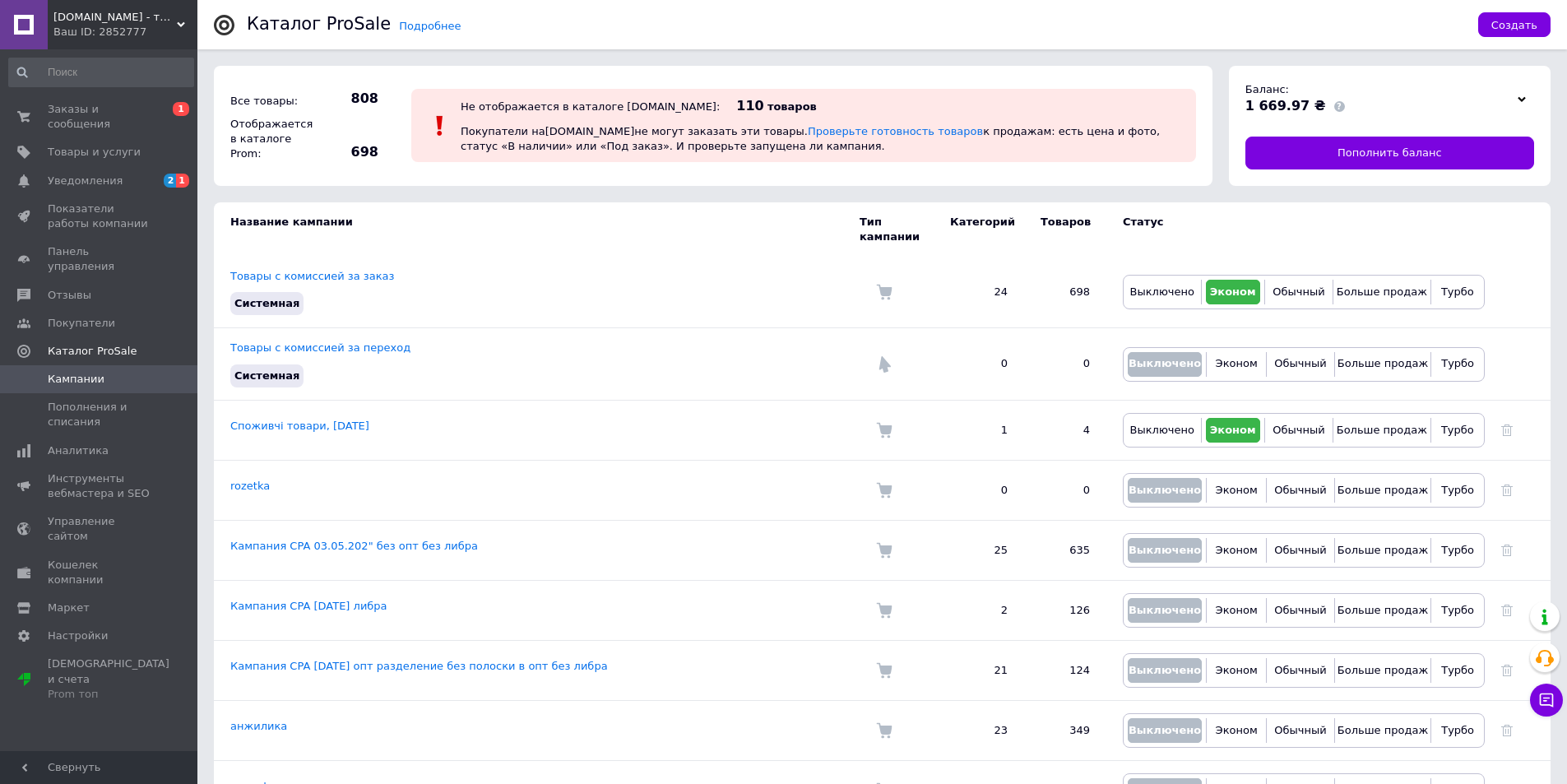
click at [188, 21] on div "diabet-class.com.ua - товары для диабетиков по самым низким ценам Ваш ID: 28527…" at bounding box center [123, 24] width 150 height 49
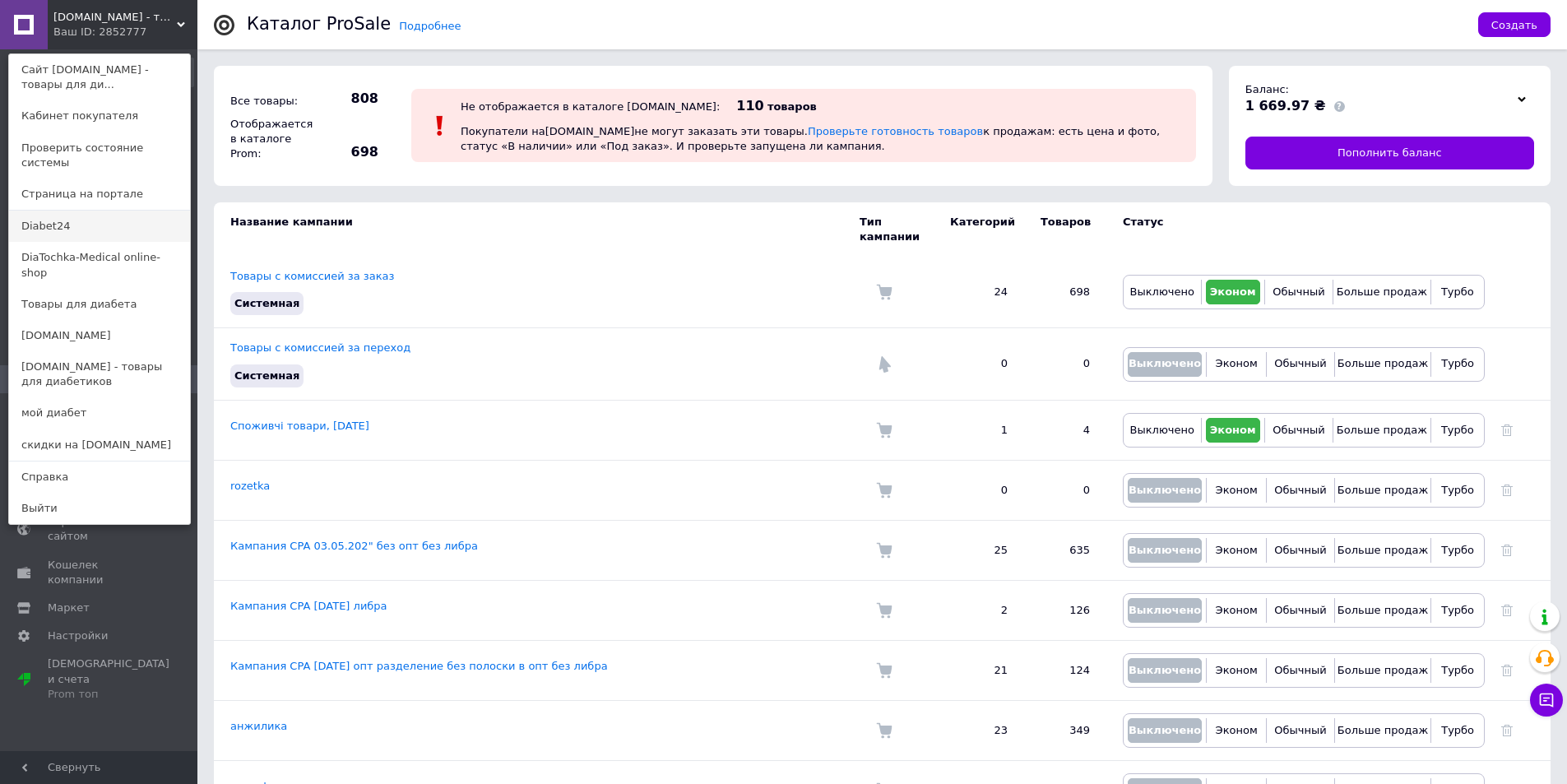
click at [117, 215] on link "Diabet24" at bounding box center [99, 226] width 181 height 31
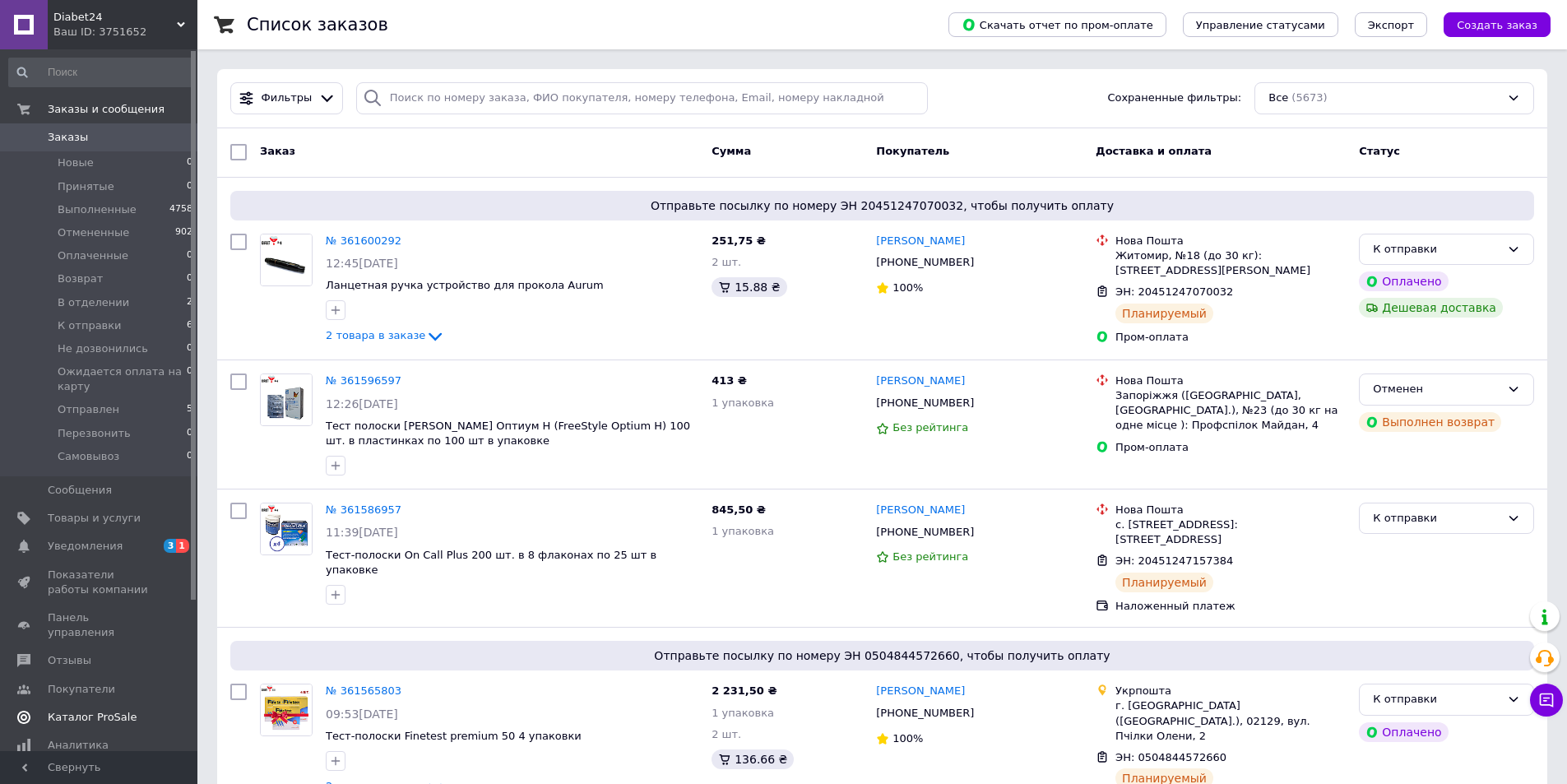
click at [119, 710] on span "Каталог ProSale" at bounding box center [93, 717] width 89 height 15
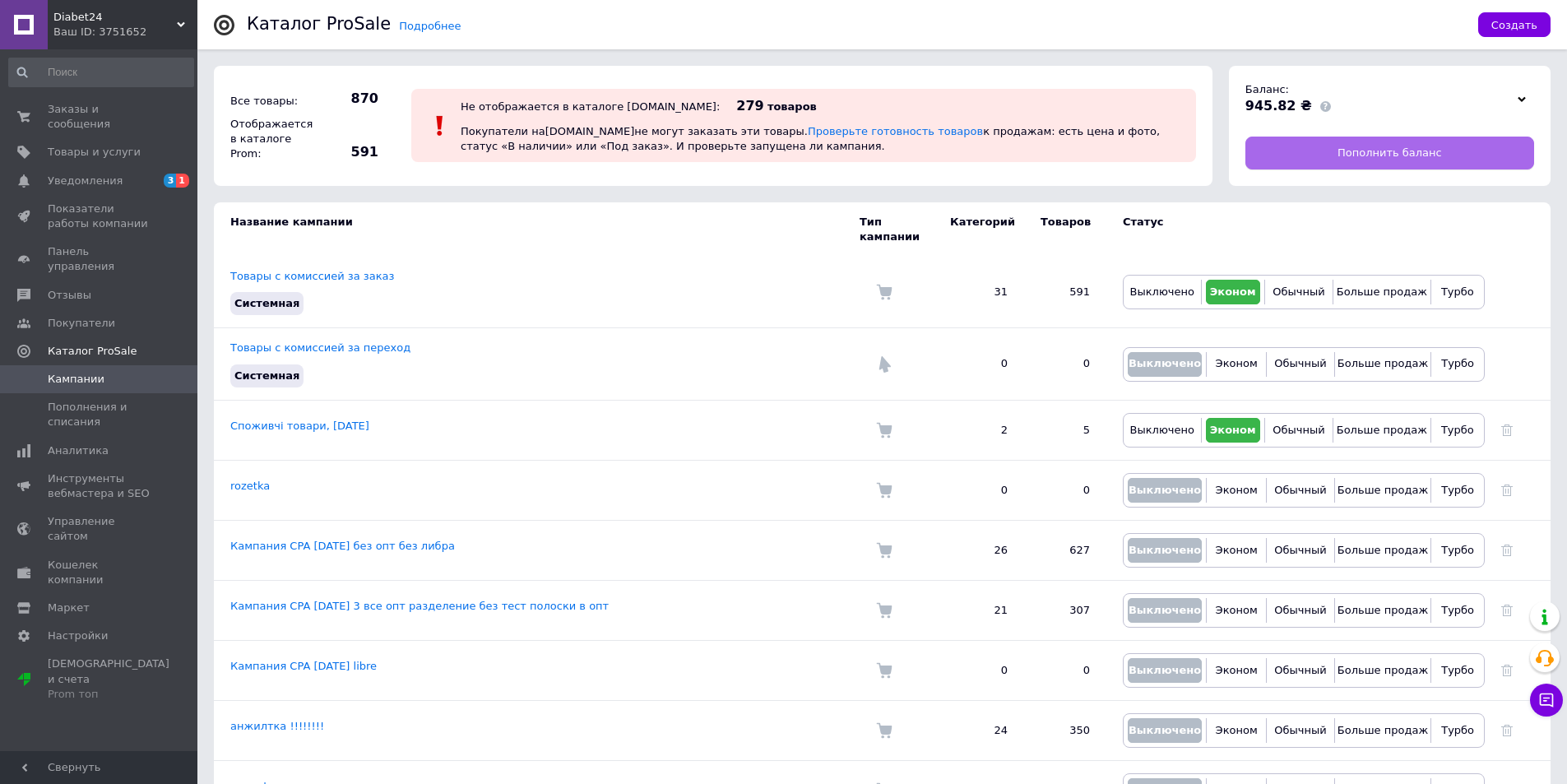
click at [1387, 156] on span "Пополнить баланс" at bounding box center [1389, 153] width 105 height 15
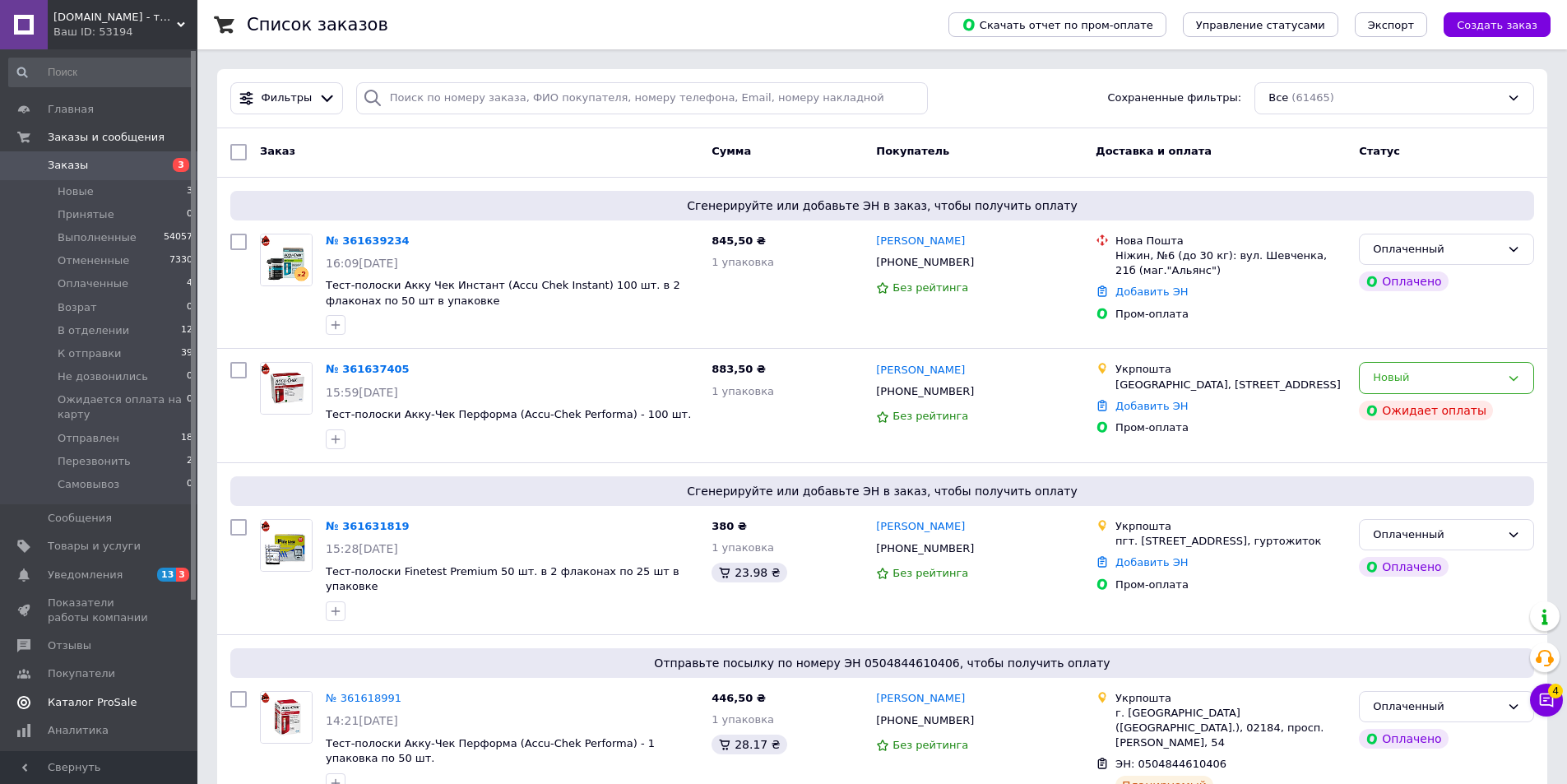
click at [93, 693] on link "Каталог ProSale" at bounding box center [101, 703] width 203 height 28
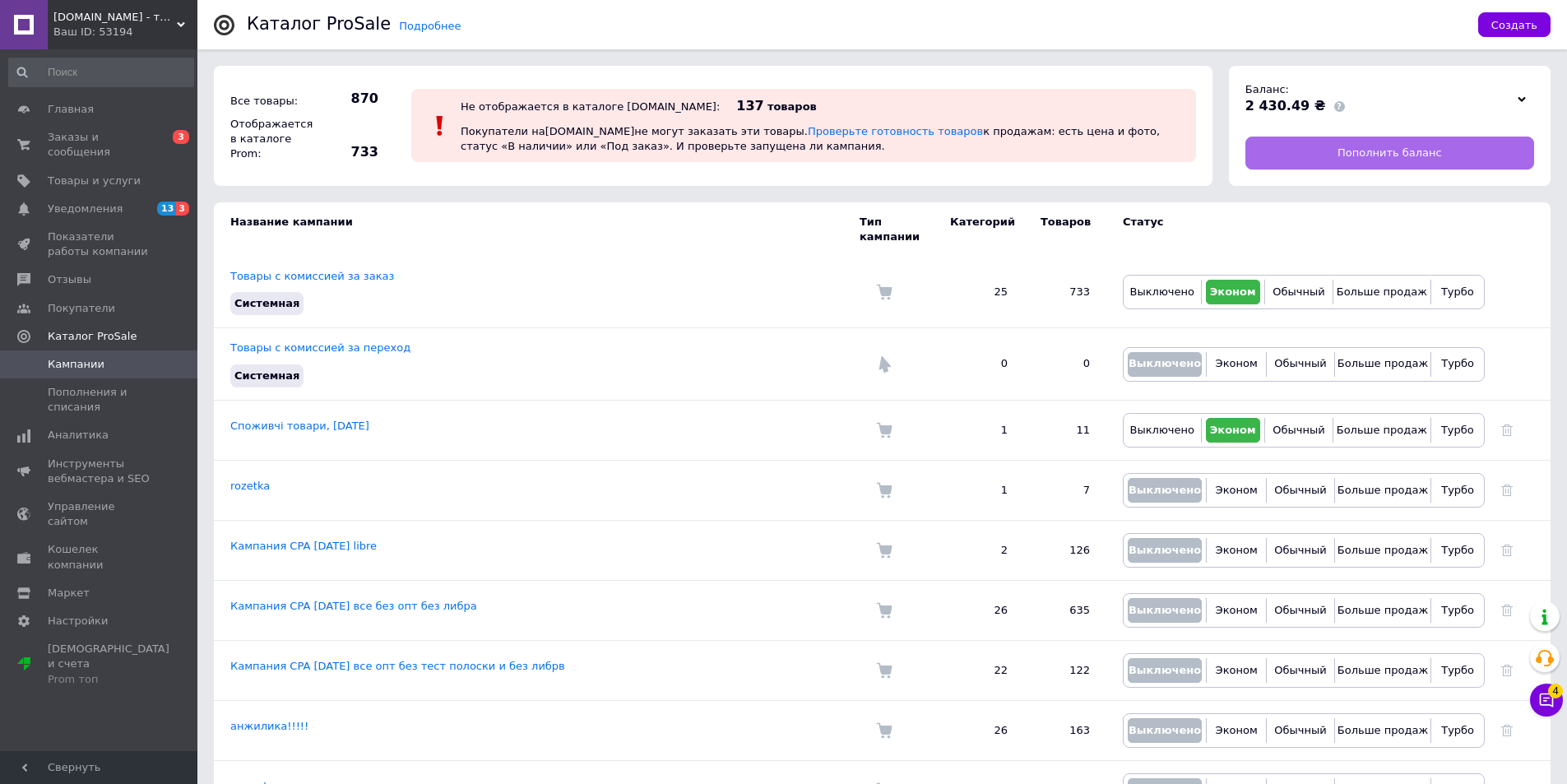
click at [1426, 160] on link "Пополнить баланс" at bounding box center [1390, 153] width 289 height 33
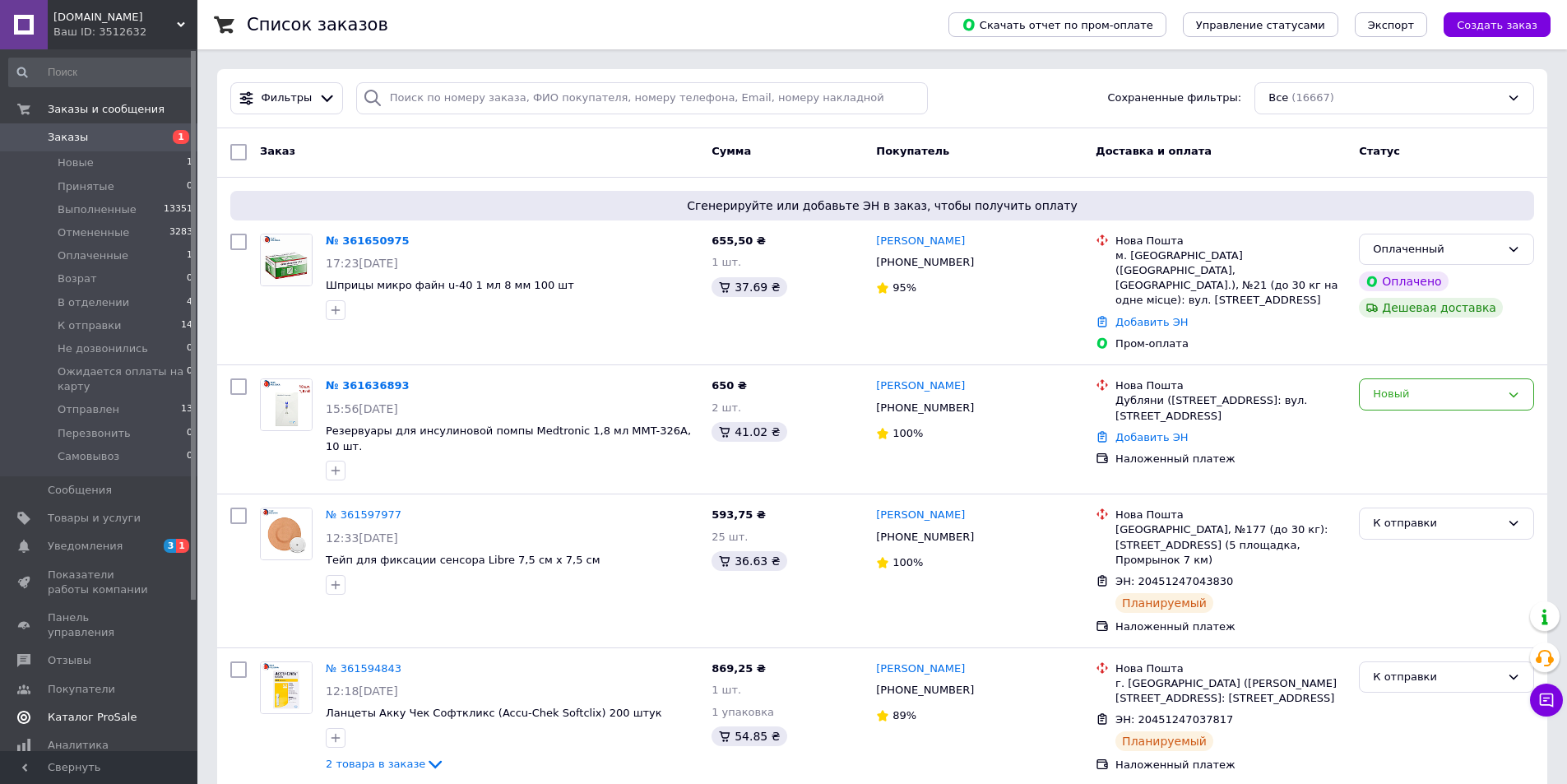
click at [125, 710] on span "Каталог ProSale" at bounding box center [100, 717] width 105 height 15
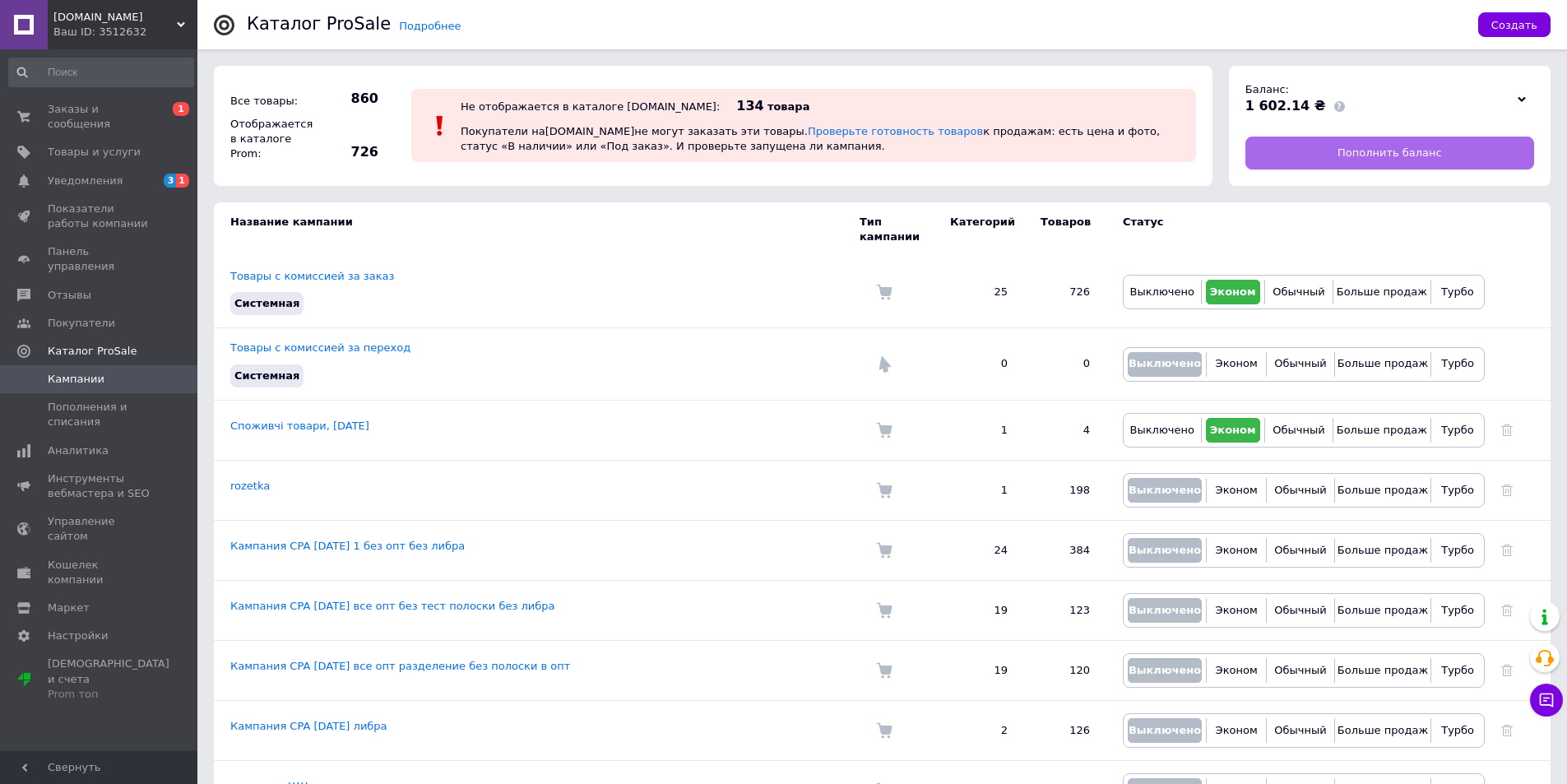
click at [1383, 158] on span "Пополнить баланс" at bounding box center [1389, 153] width 105 height 15
